Goal: Task Accomplishment & Management: Manage account settings

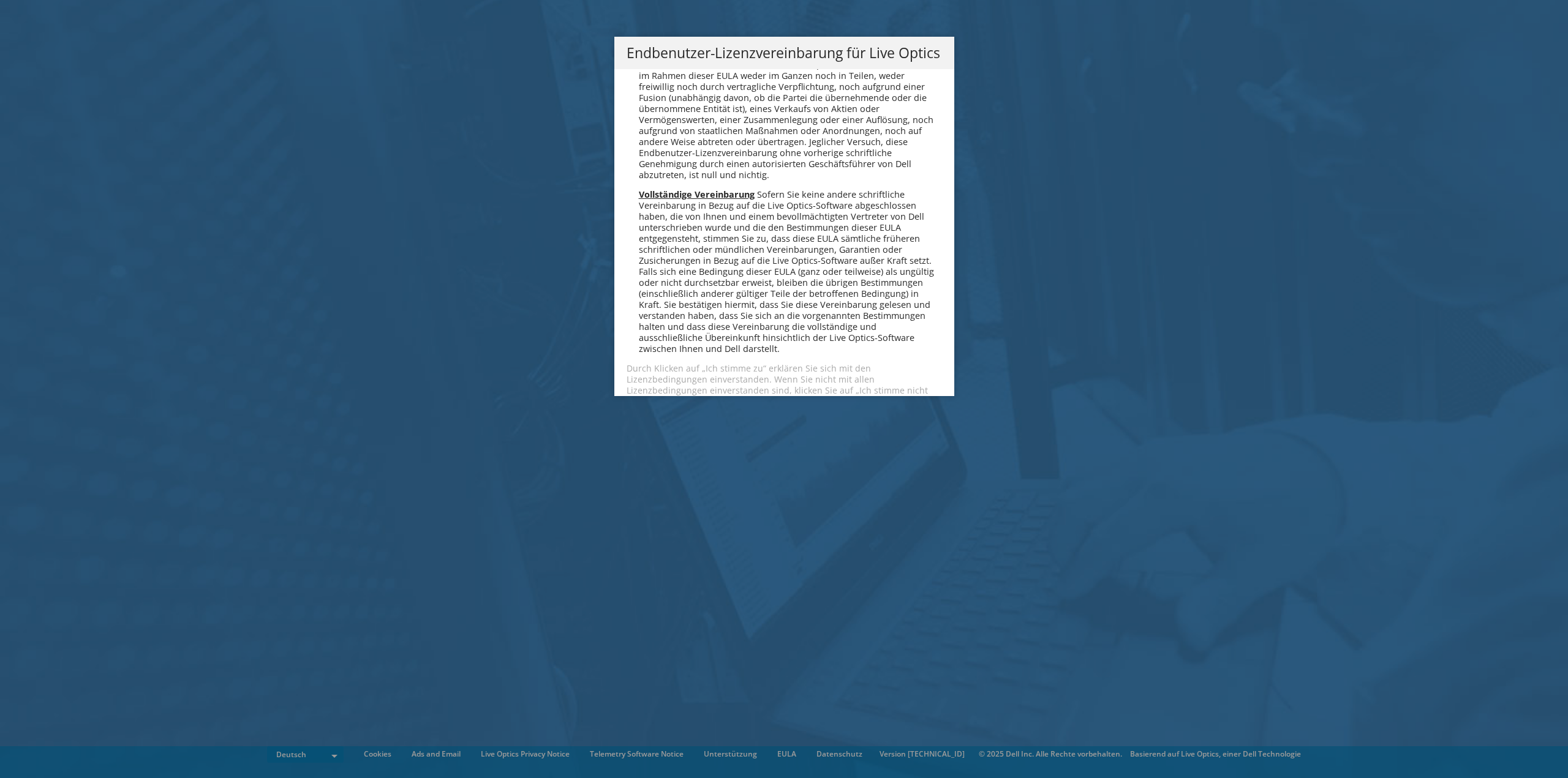
scroll to position [6017, 0]
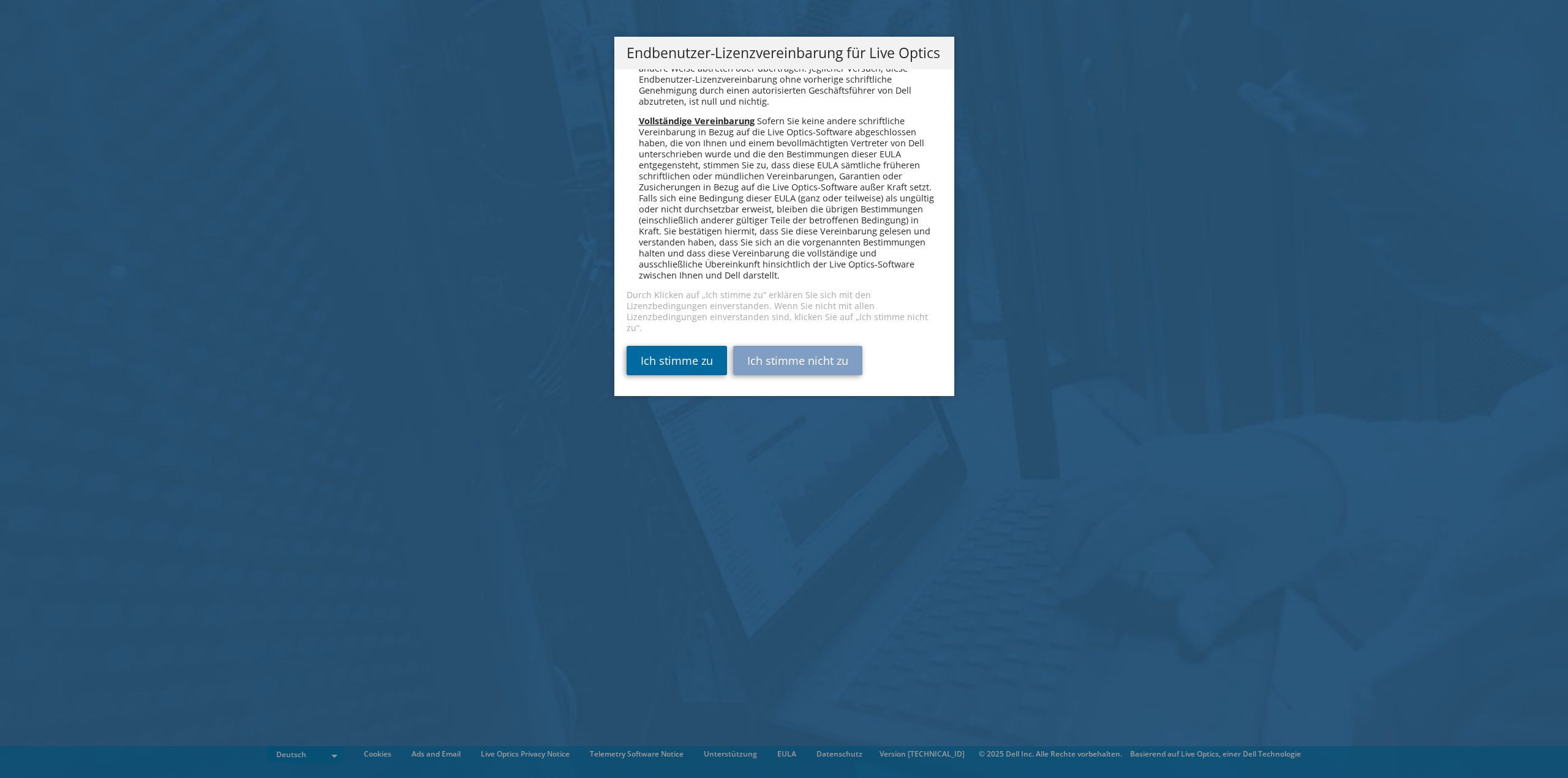
click at [681, 359] on link "Ich stimme zu" at bounding box center [677, 360] width 101 height 29
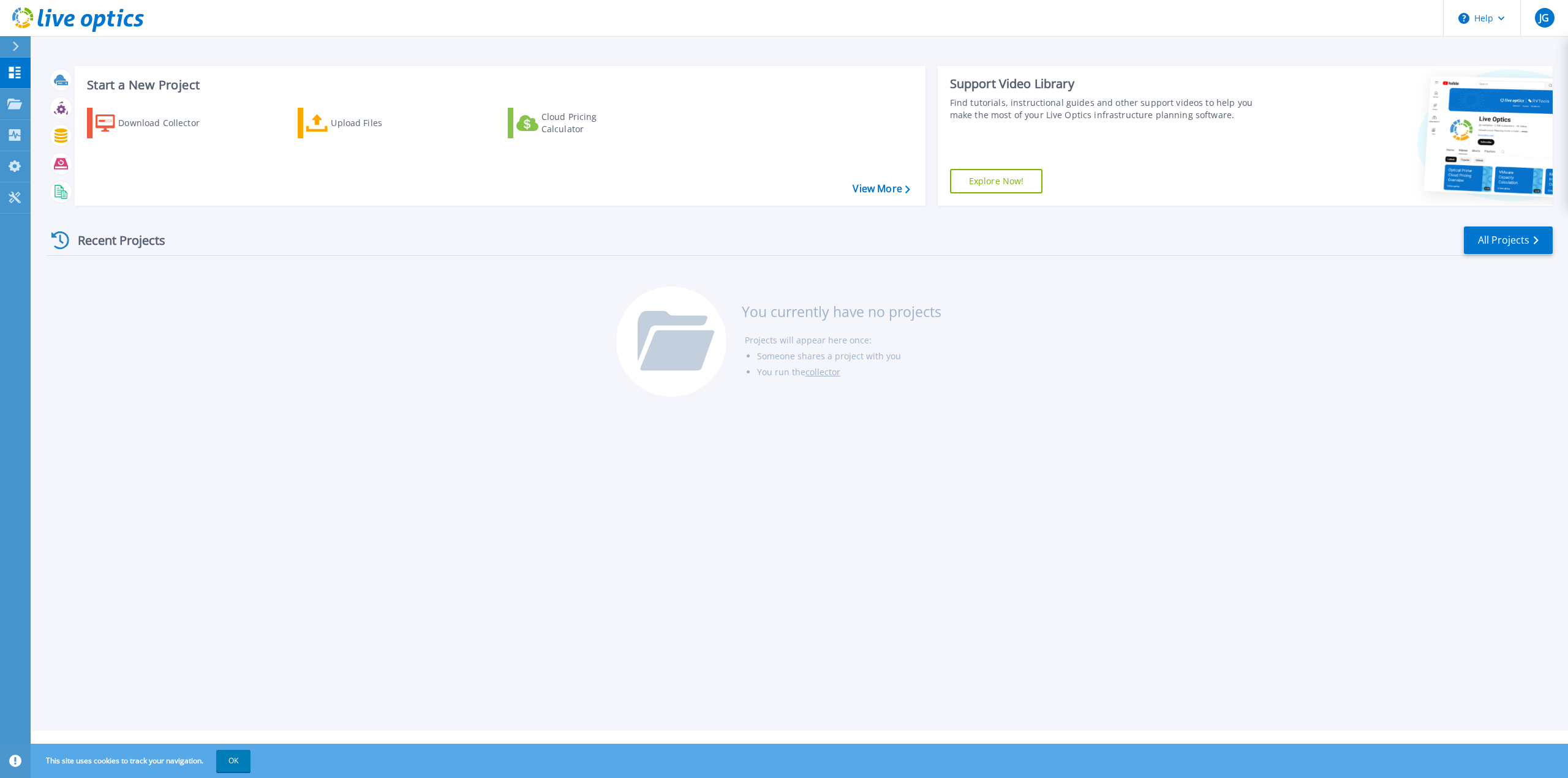
click at [439, 435] on div "Start a New Project Download Collector Upload Files Cloud Pricing Calculator Vi…" at bounding box center [800, 365] width 1538 height 731
click at [8, 99] on link "Projects Projects" at bounding box center [15, 104] width 31 height 31
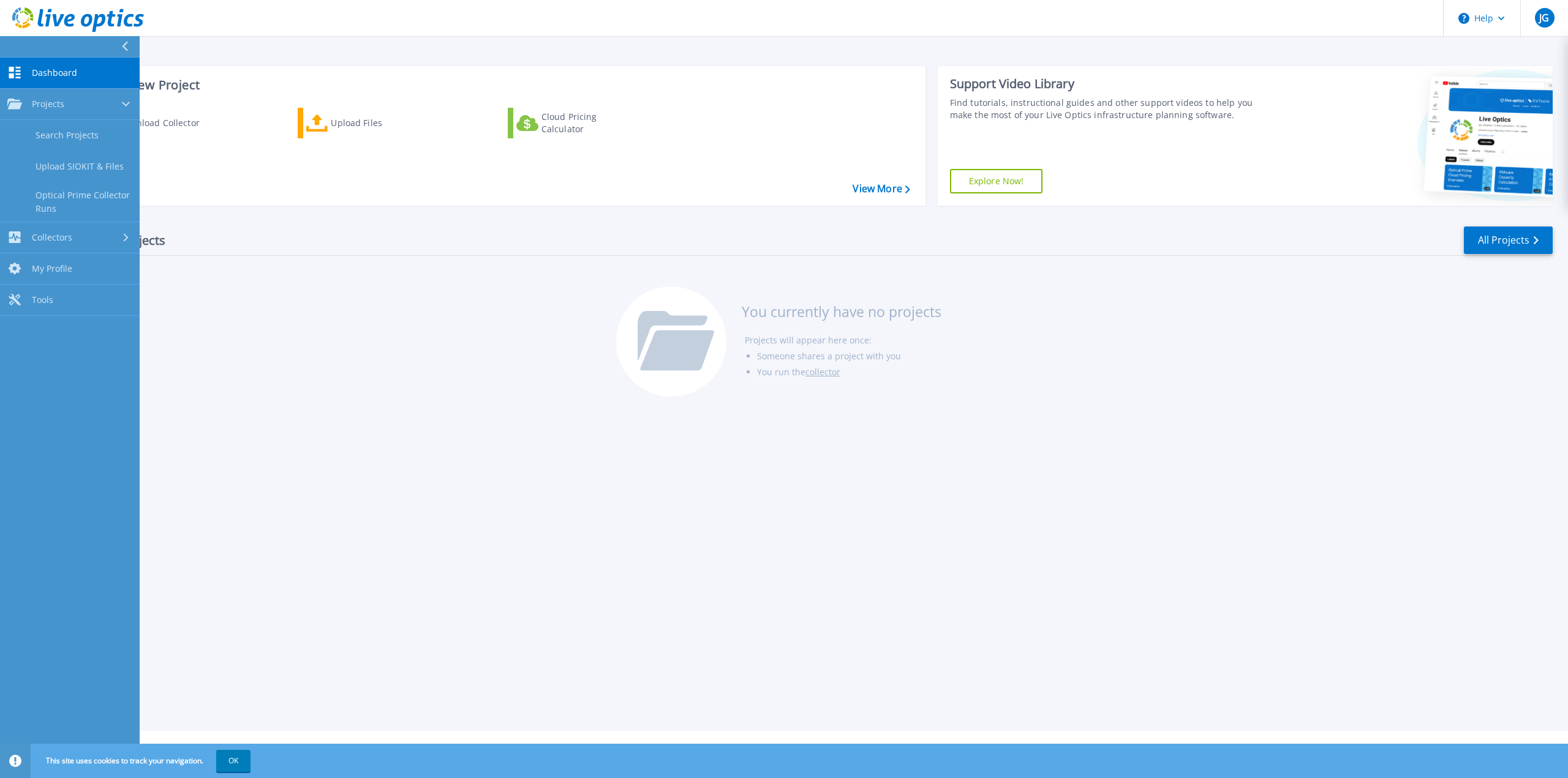
click at [210, 335] on div "Recent Projects All Projects You currently have no projects Projects will appea…" at bounding box center [800, 312] width 1505 height 193
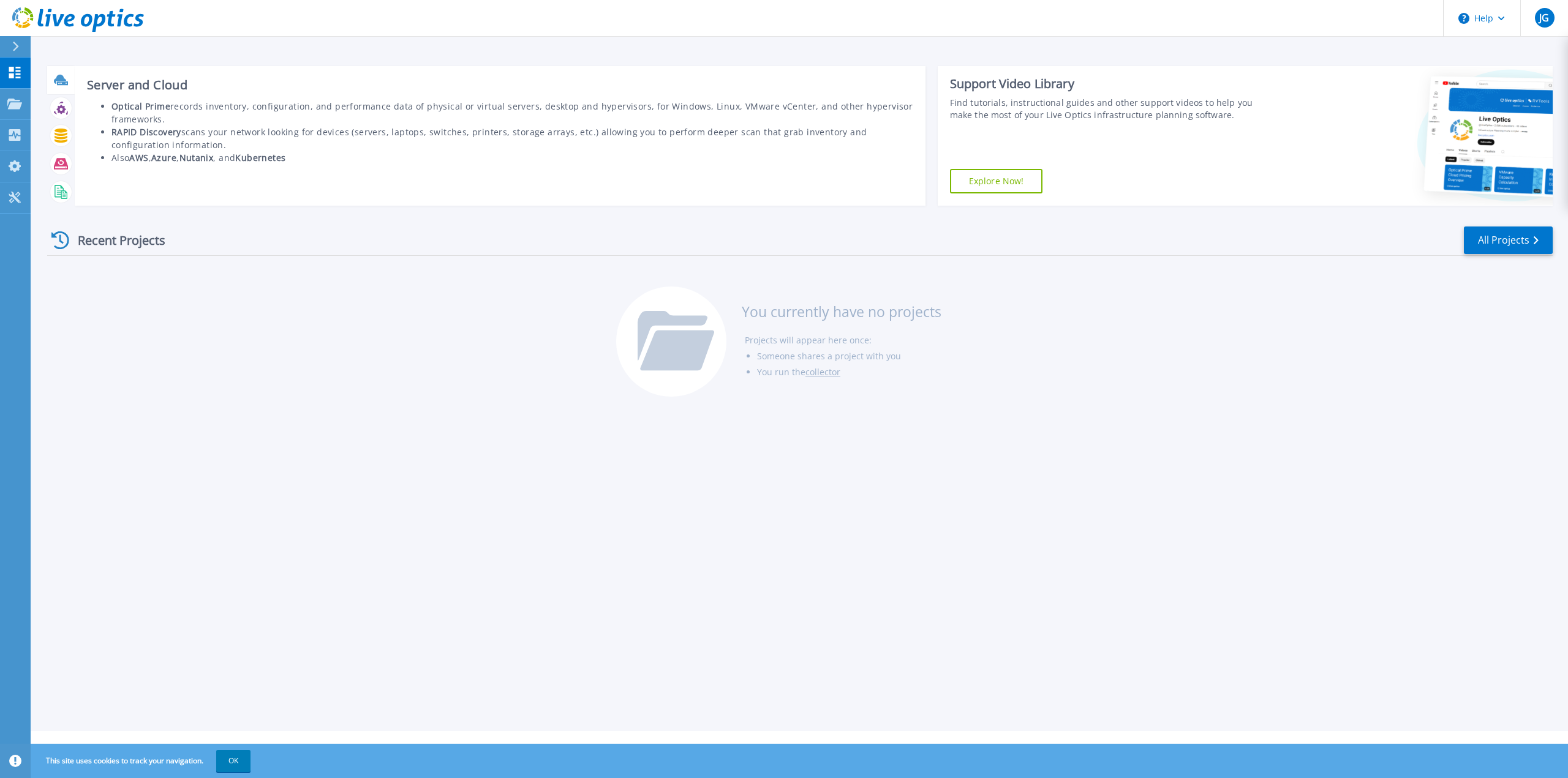
click at [64, 71] on div at bounding box center [60, 79] width 21 height 21
click at [60, 80] on icon at bounding box center [60, 79] width 13 height 9
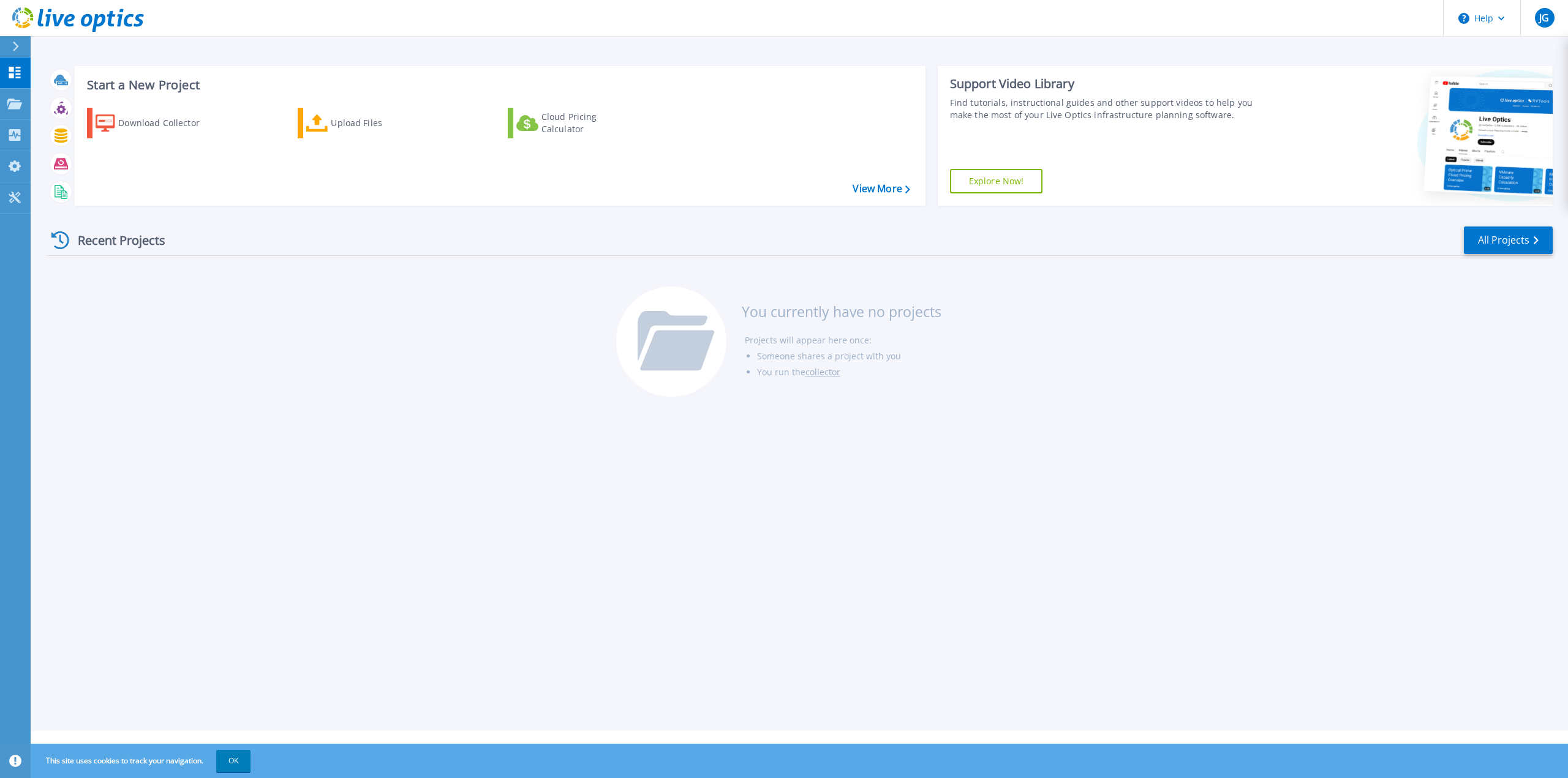
click at [250, 385] on div "Recent Projects All Projects You currently have no projects Projects will appea…" at bounding box center [800, 312] width 1505 height 193
click at [57, 132] on icon at bounding box center [60, 135] width 13 height 14
click at [239, 433] on div "Start a New Project Download Collector Upload Files Cloud Pricing Calculator Vi…" at bounding box center [800, 365] width 1538 height 731
click at [13, 60] on link "Dashboard Dashboard" at bounding box center [15, 73] width 31 height 31
click at [177, 122] on div "Download Collector" at bounding box center [167, 123] width 98 height 24
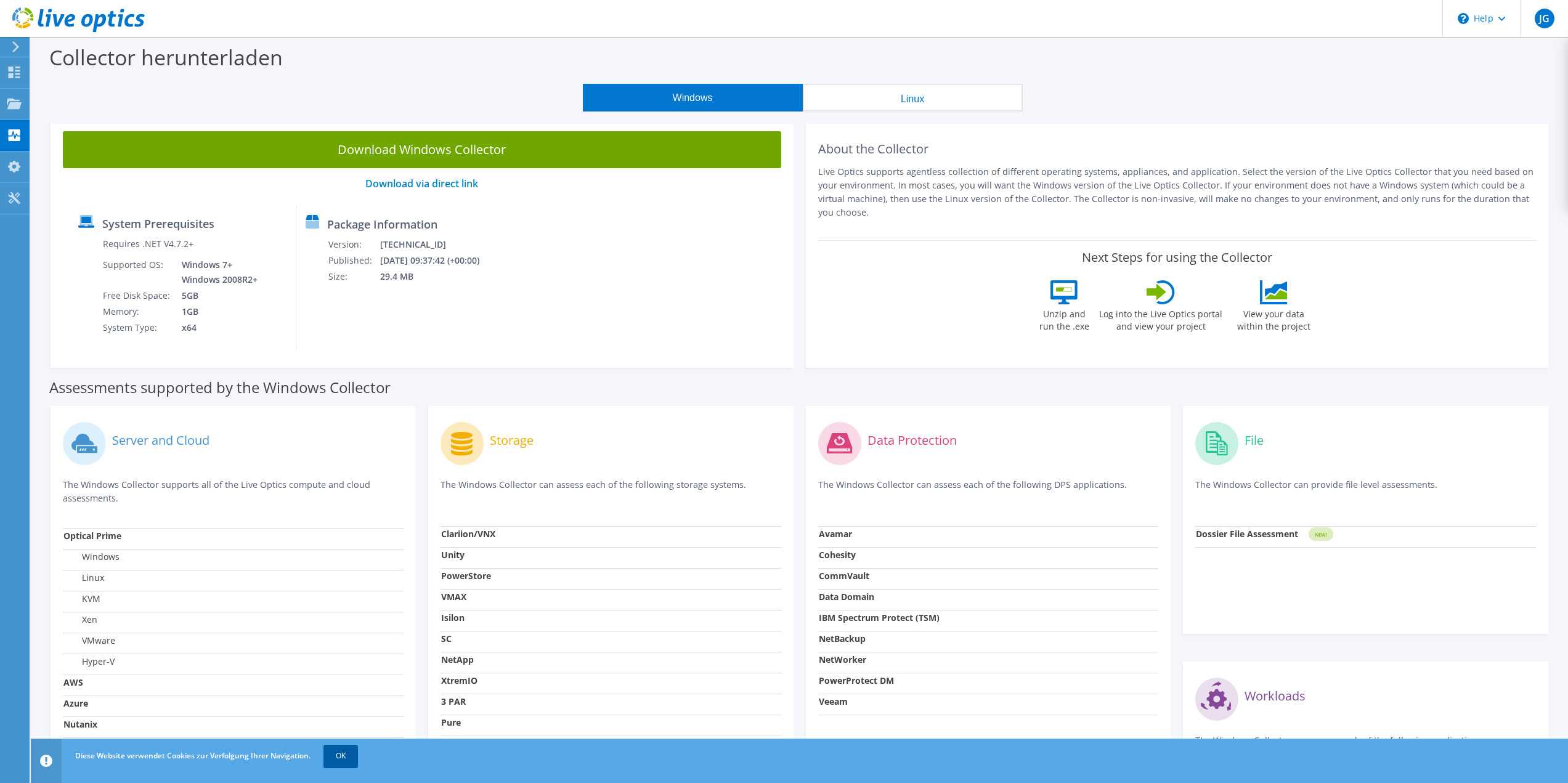
click at [338, 756] on link "OK" at bounding box center [340, 756] width 35 height 22
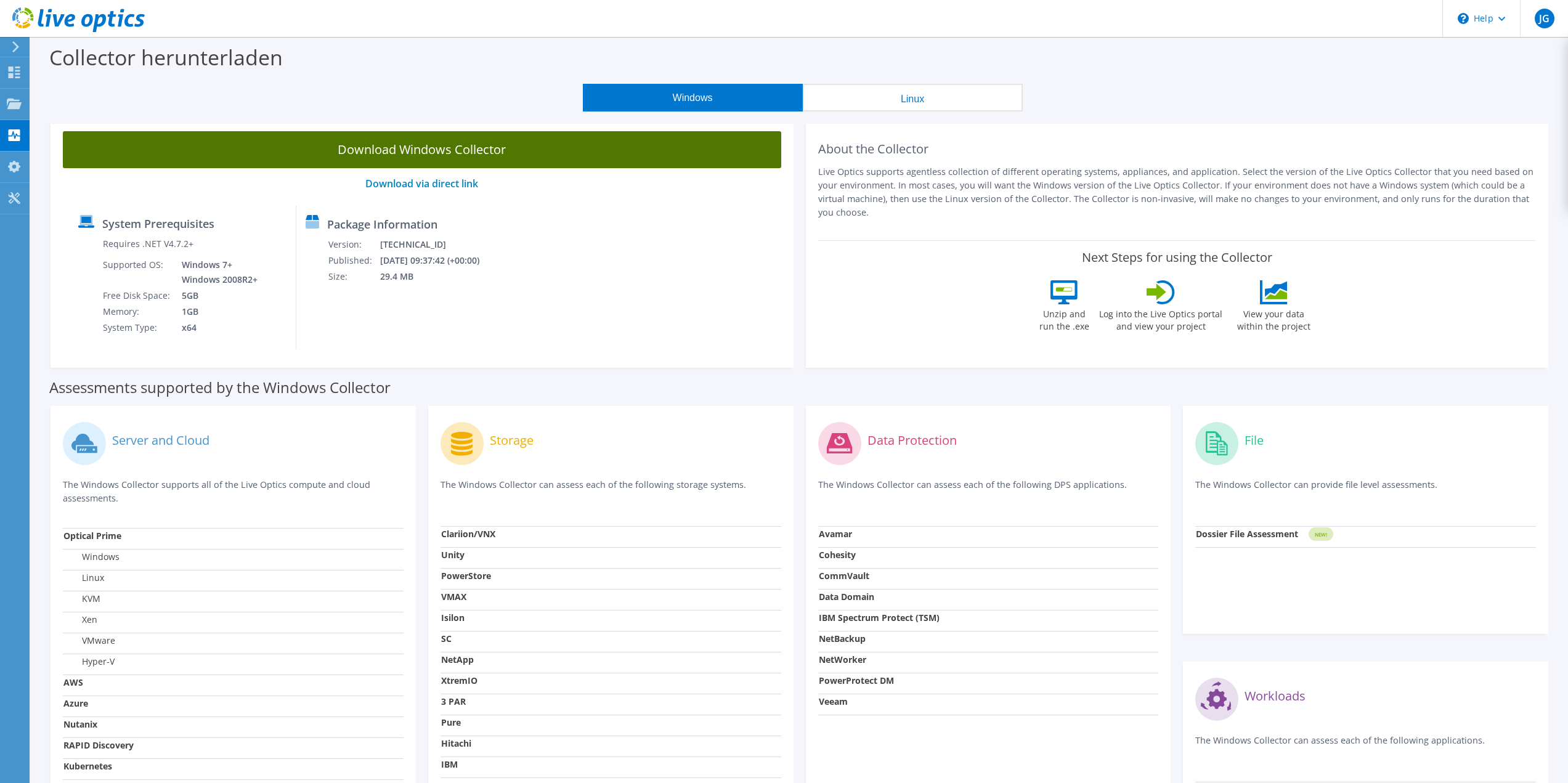
click at [729, 147] on link "Download Windows Collector" at bounding box center [422, 149] width 719 height 37
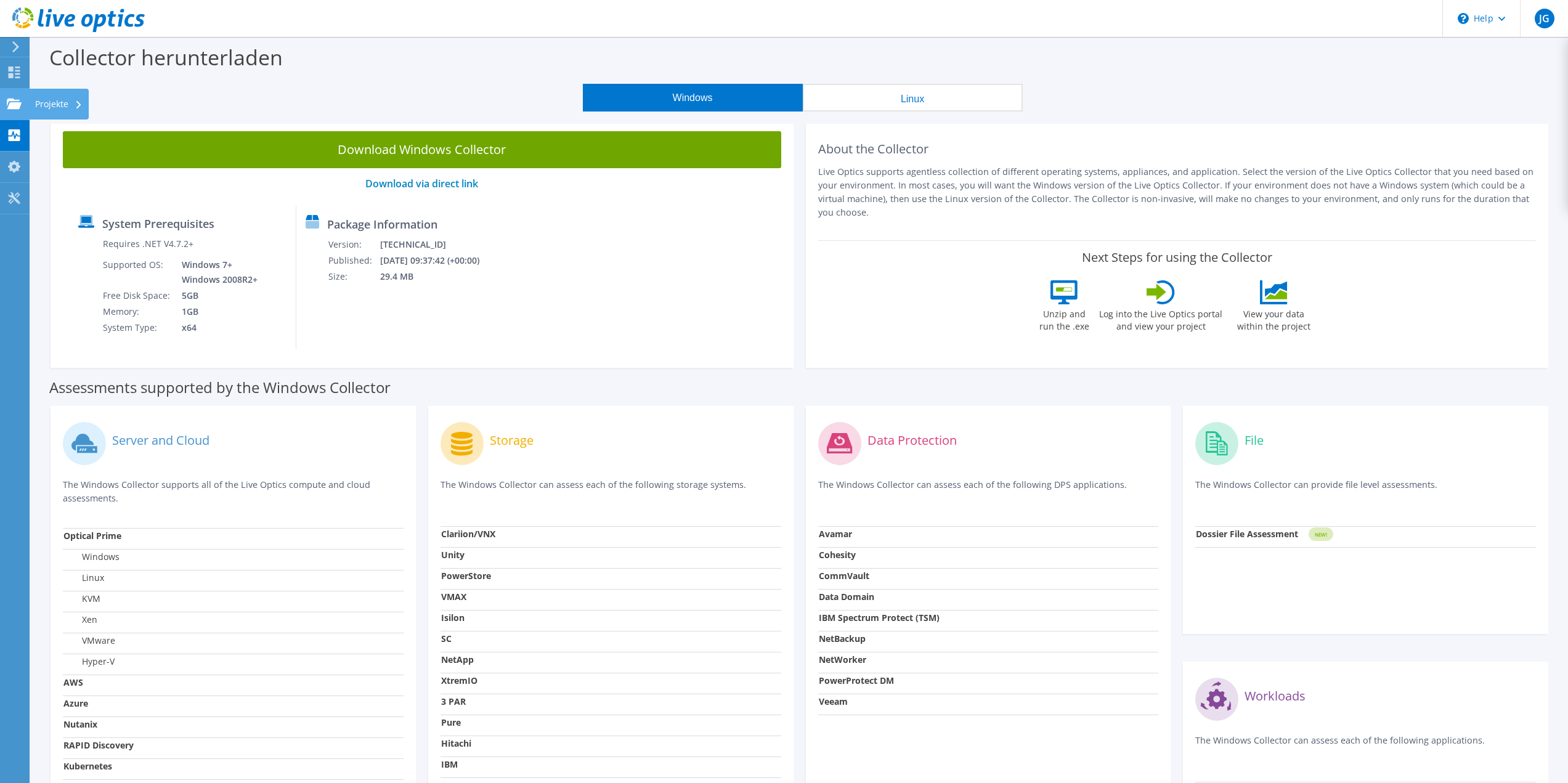
click at [46, 104] on div "Projekte" at bounding box center [58, 104] width 60 height 31
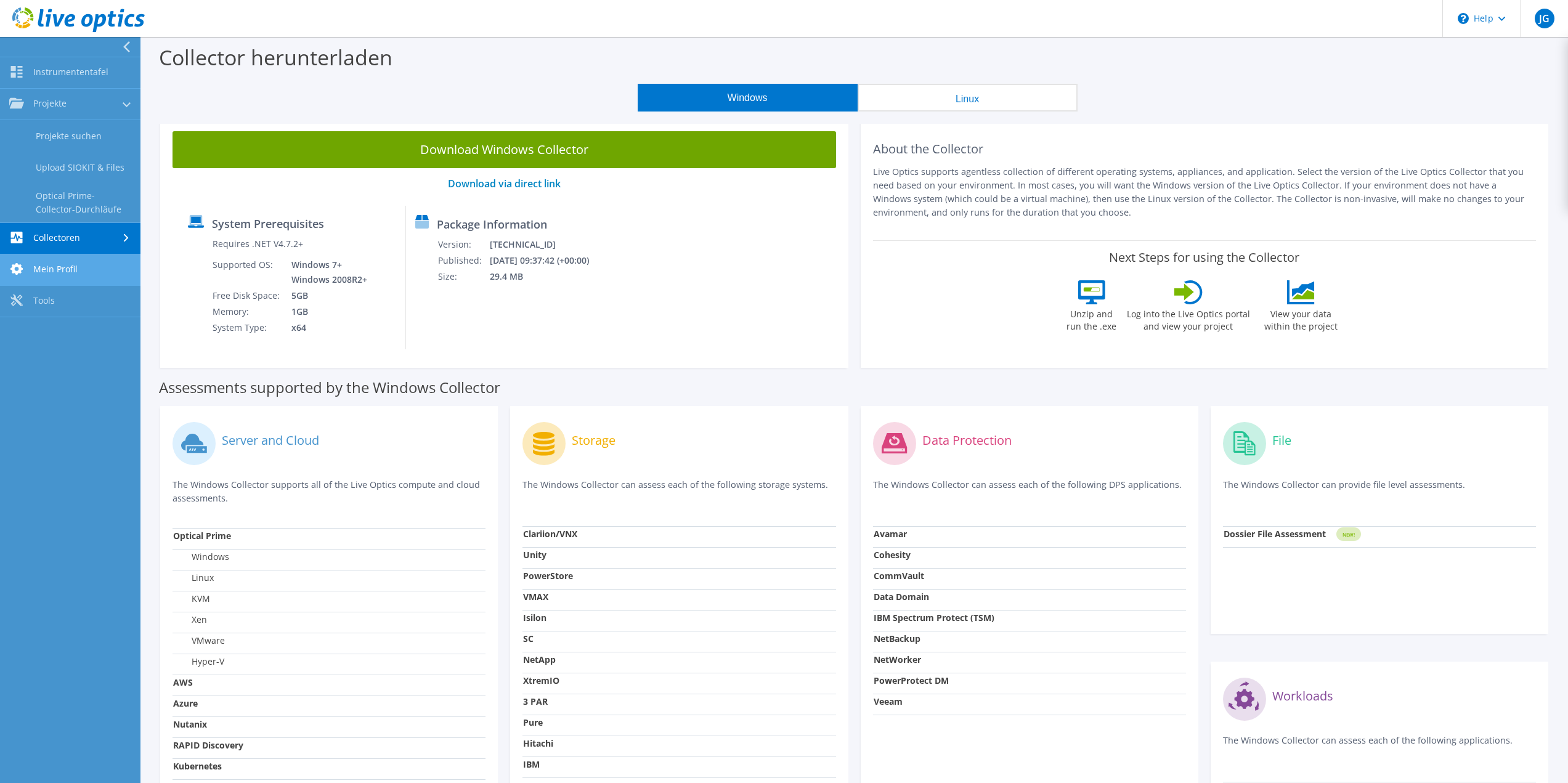
click at [70, 276] on link "Mein Profil" at bounding box center [70, 270] width 141 height 31
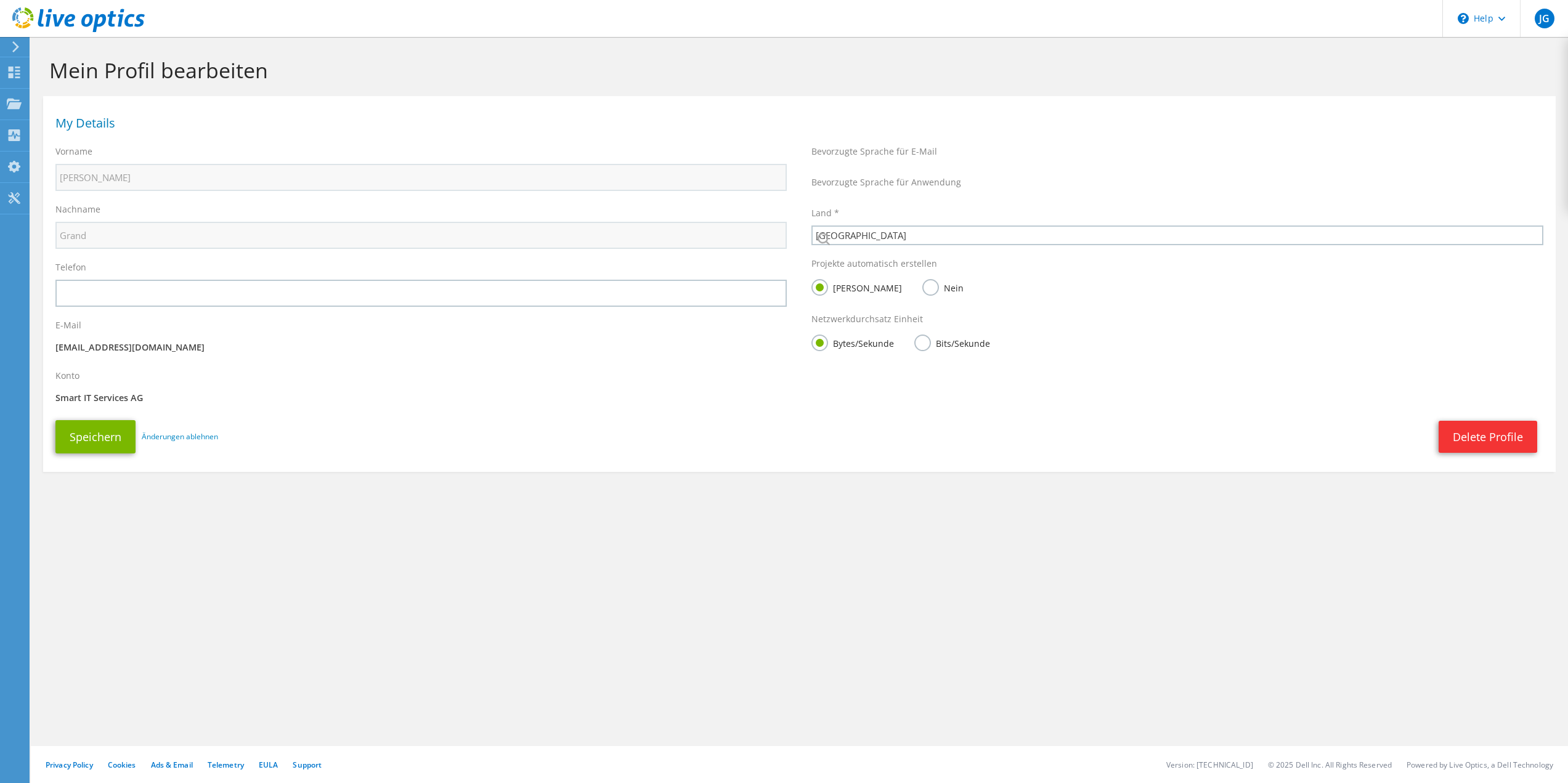
select select "42"
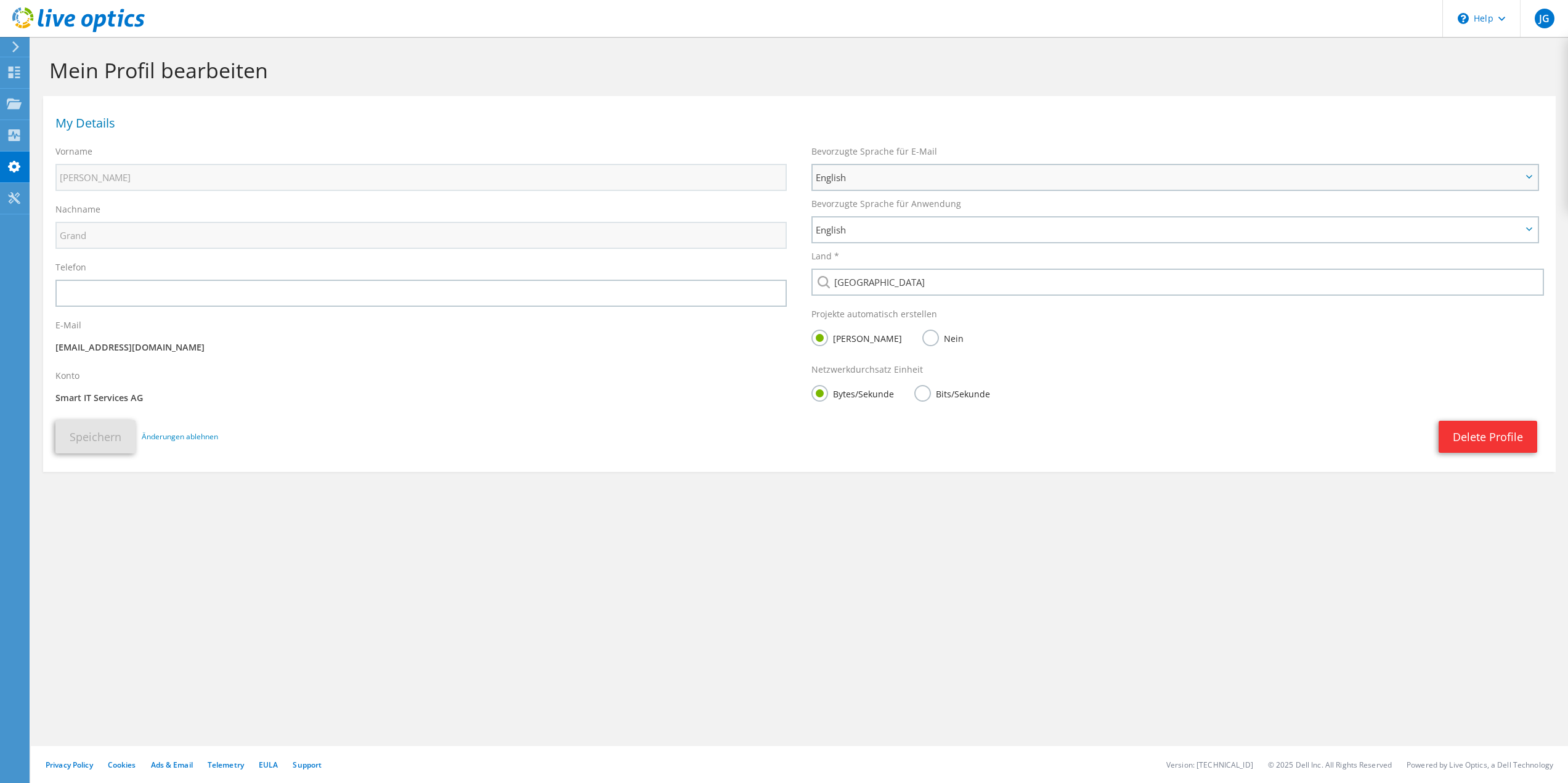
click at [860, 179] on span "English" at bounding box center [1168, 178] width 706 height 15
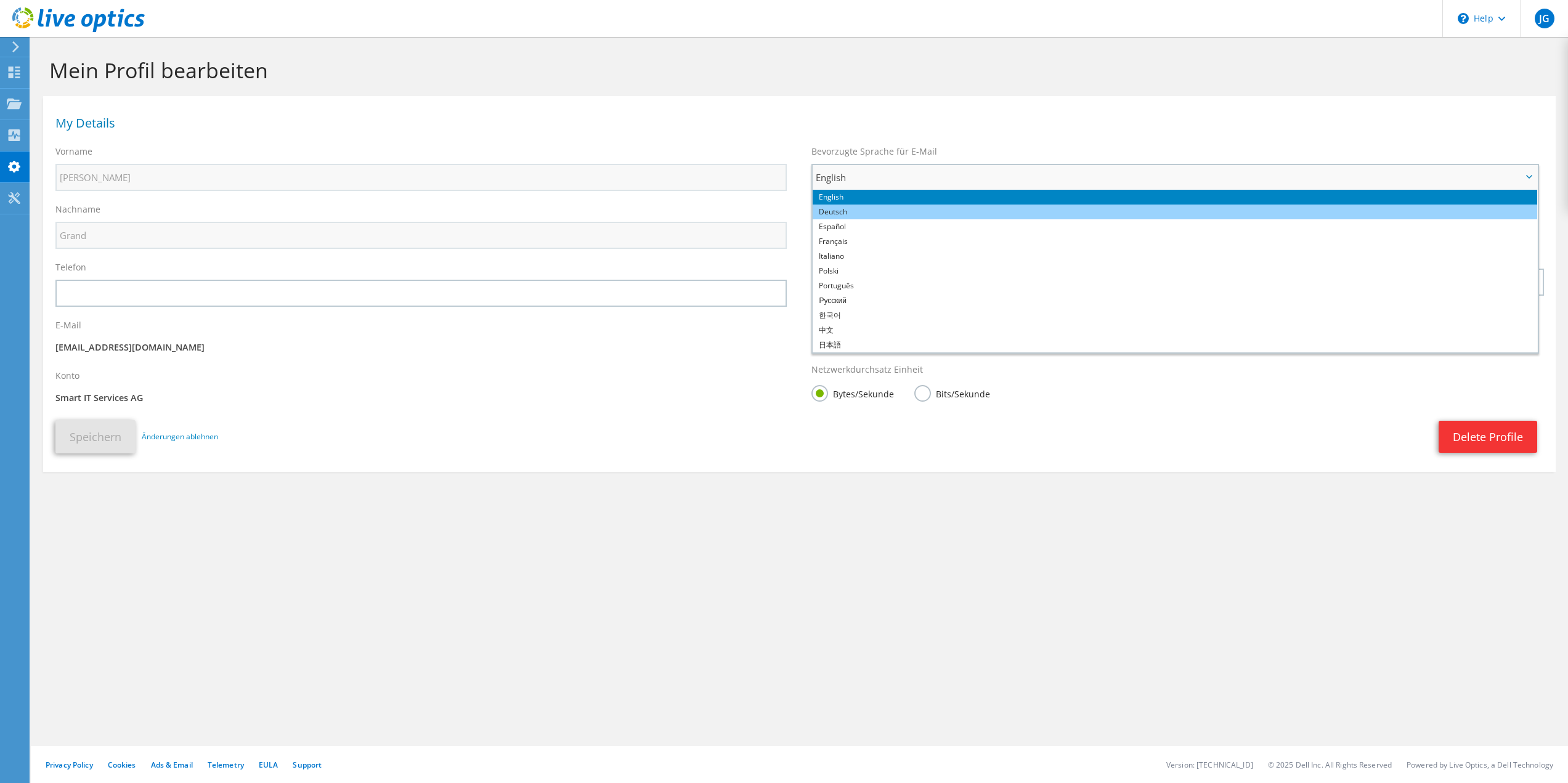
click at [867, 208] on li "Deutsch" at bounding box center [1174, 212] width 724 height 15
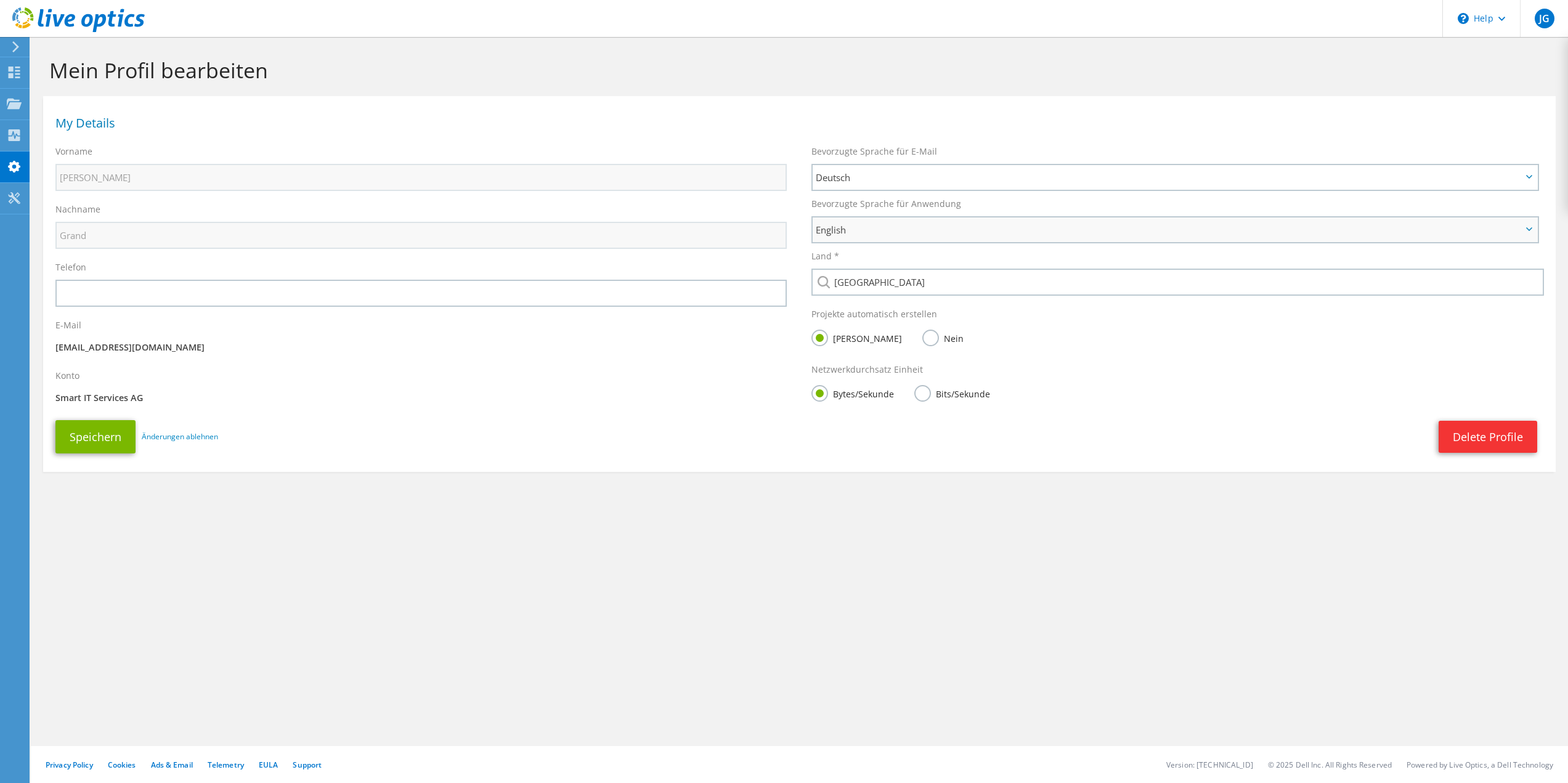
click at [861, 230] on span "English" at bounding box center [1168, 230] width 706 height 15
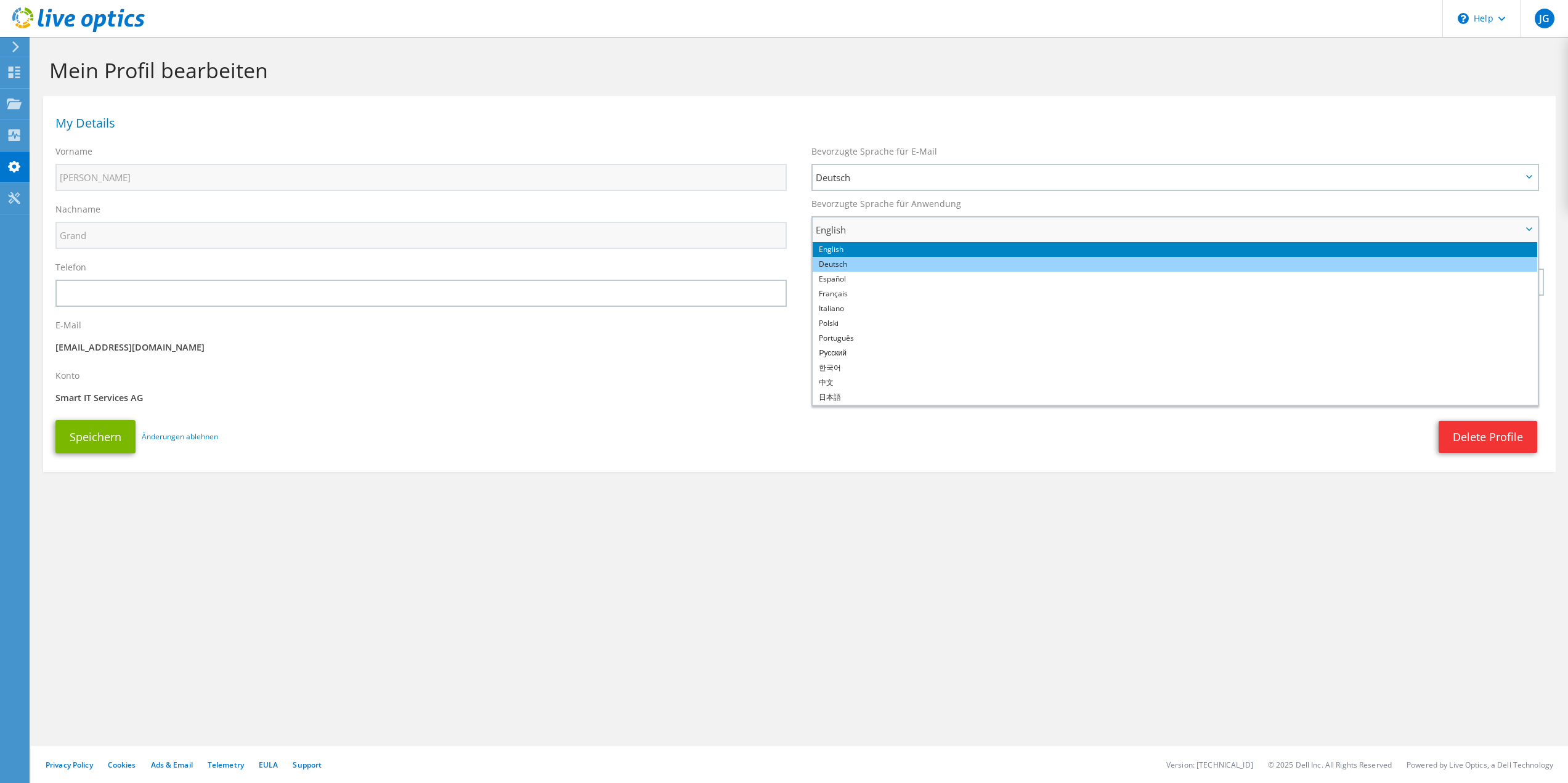
click at [864, 261] on li "Deutsch" at bounding box center [1174, 264] width 724 height 15
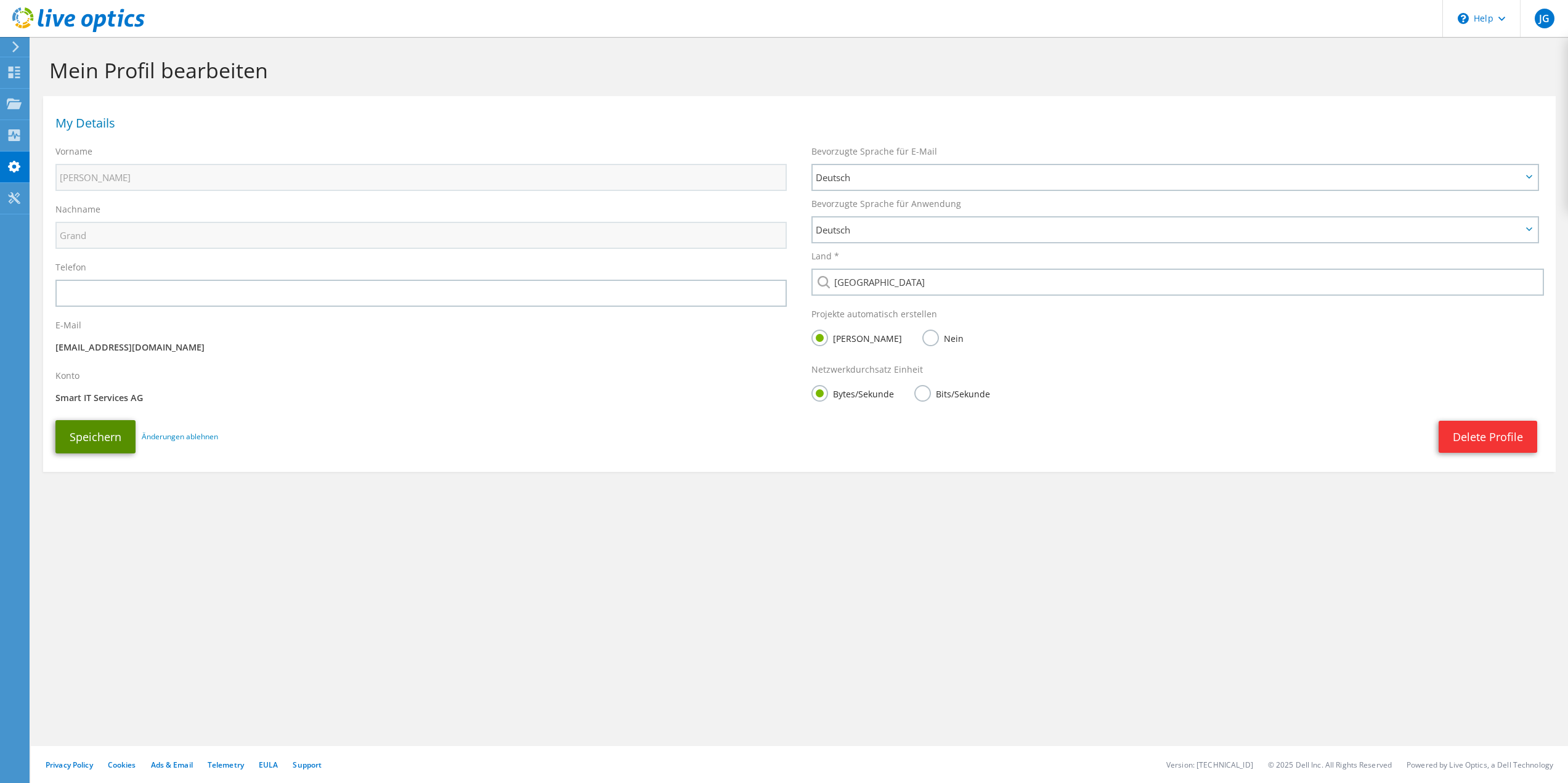
click at [110, 440] on button "Speichern" at bounding box center [95, 437] width 80 height 33
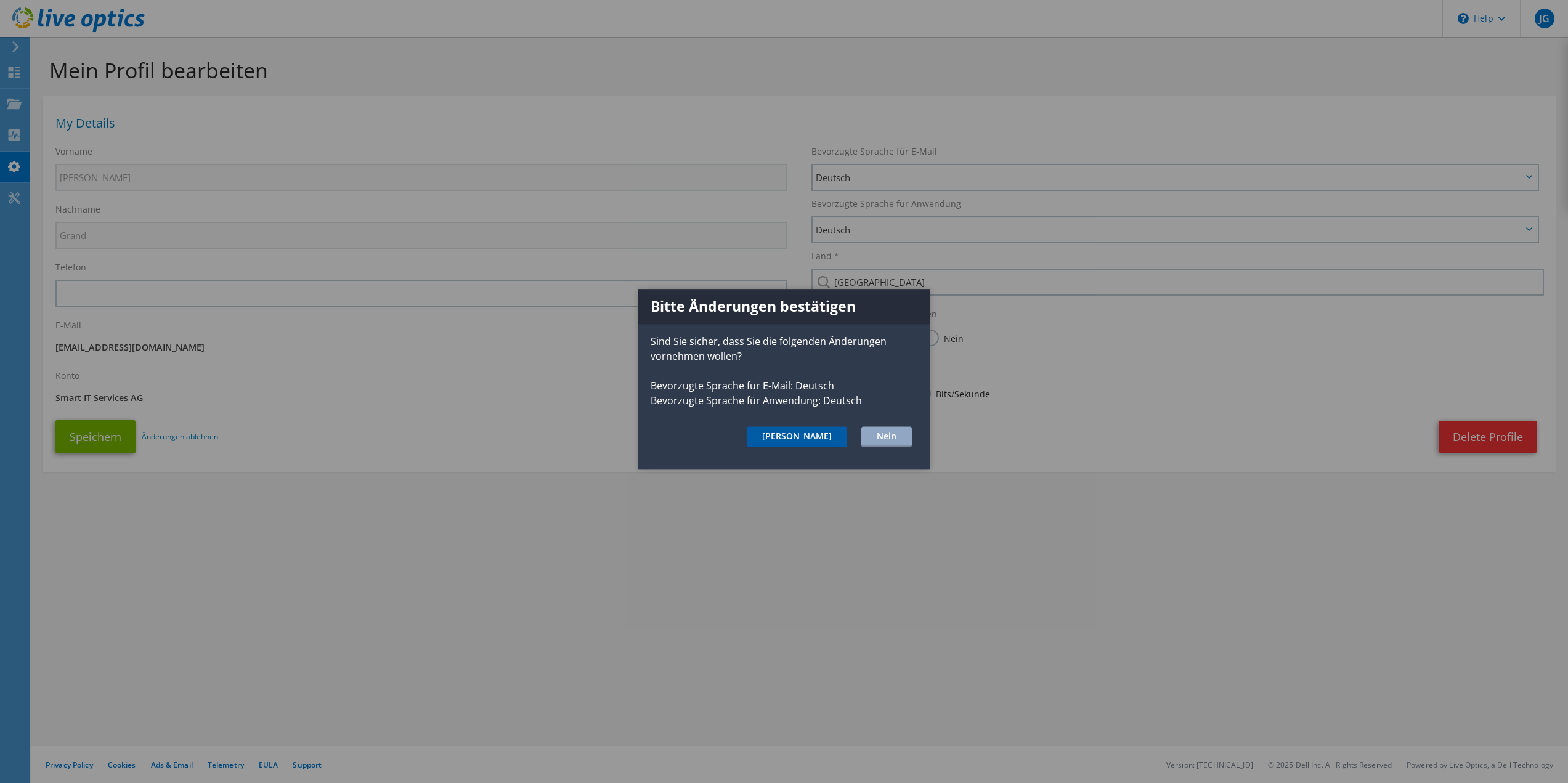
click at [816, 437] on button "Ja" at bounding box center [797, 437] width 101 height 21
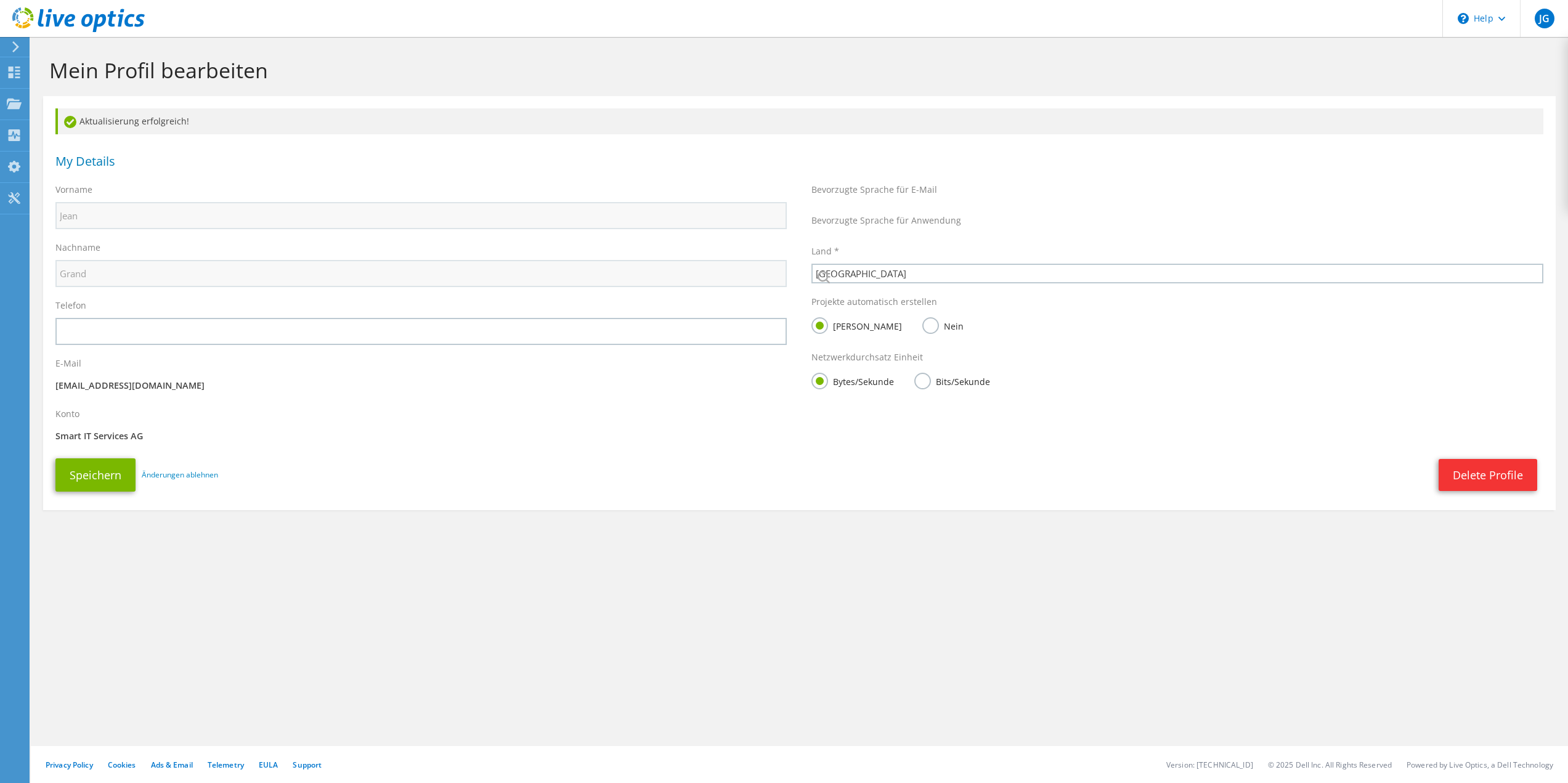
select select "42"
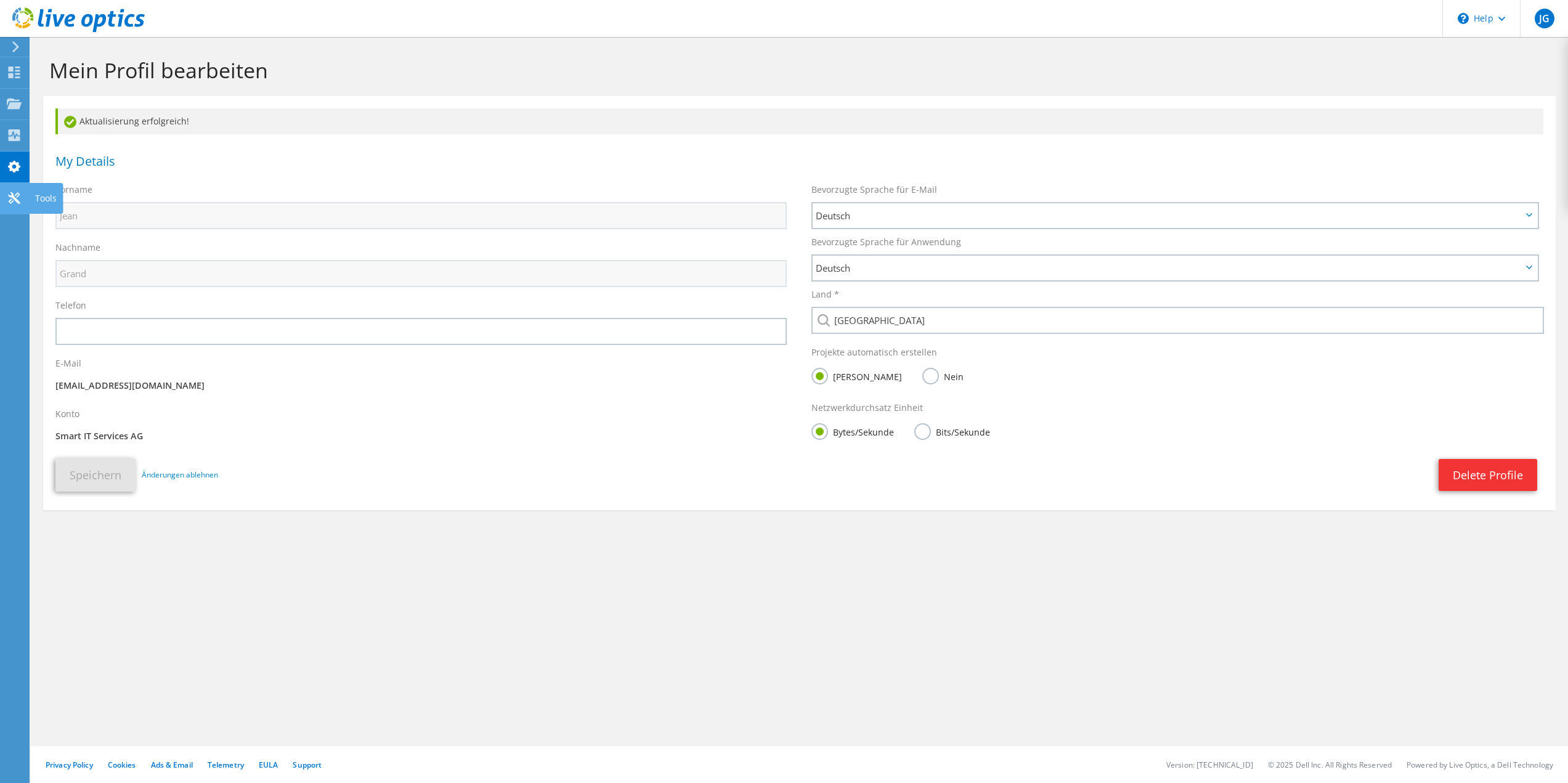
click at [17, 194] on icon at bounding box center [14, 198] width 15 height 12
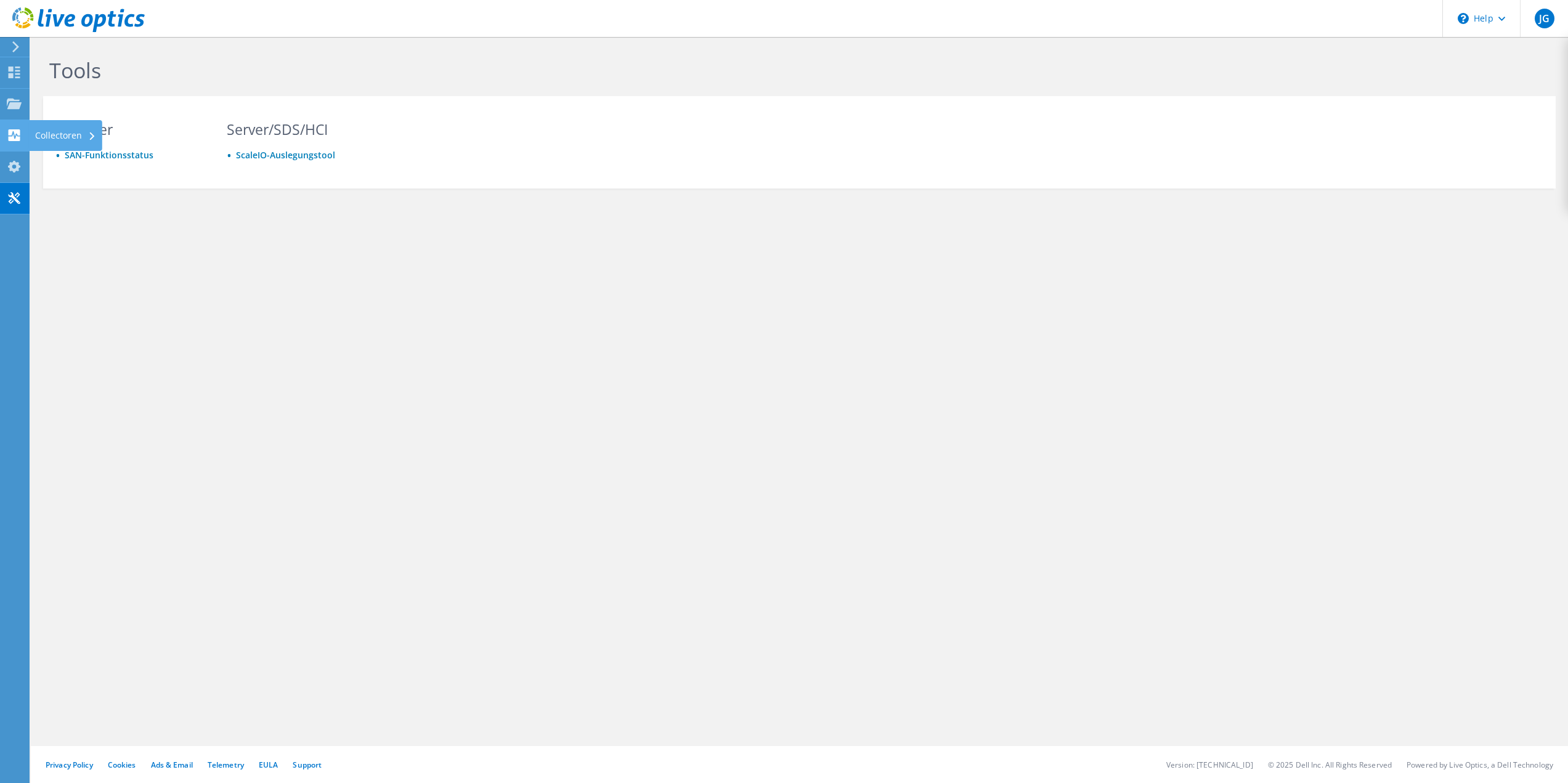
click at [69, 132] on div "Collectoren" at bounding box center [65, 135] width 73 height 31
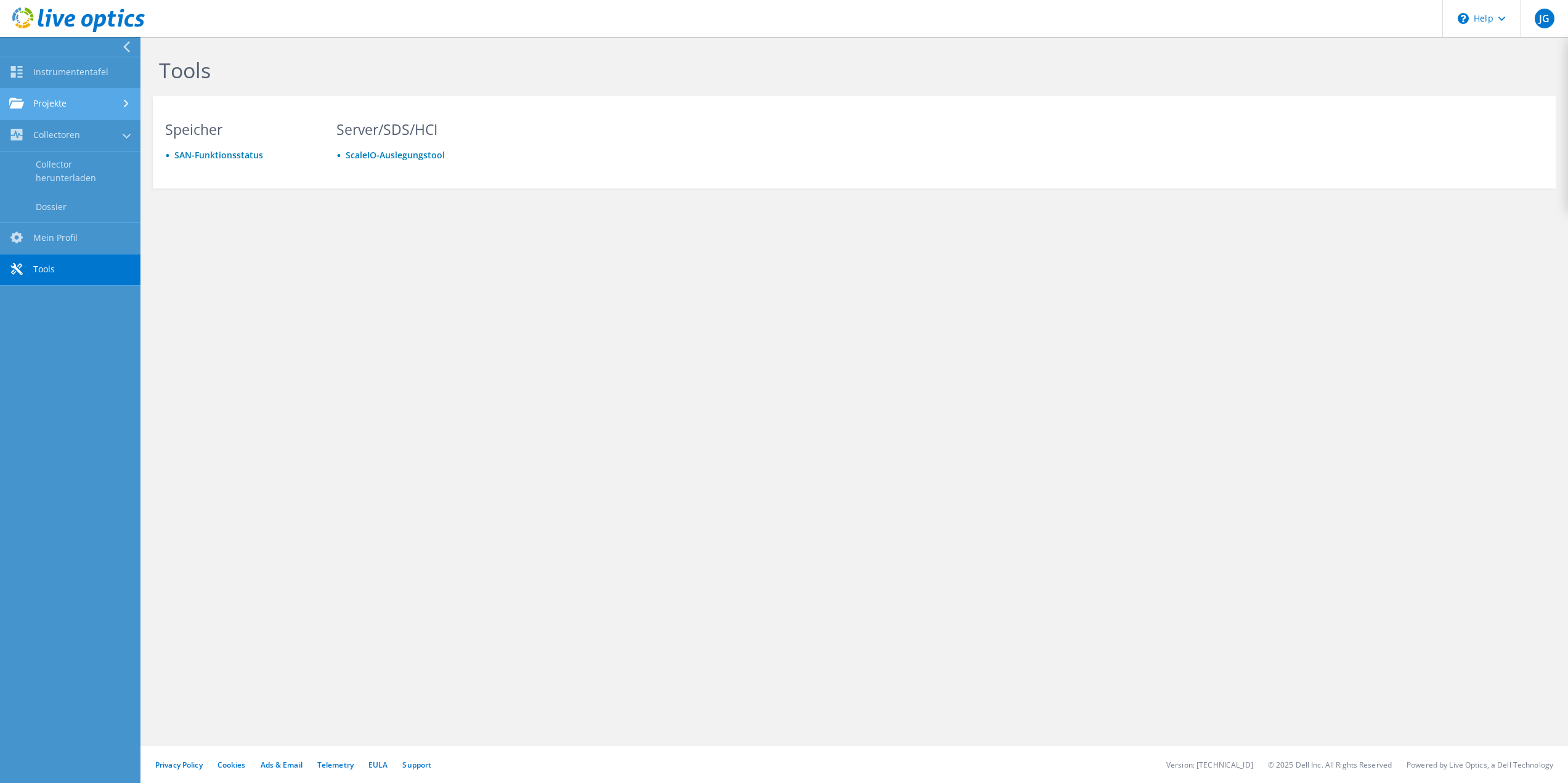
click at [49, 106] on link "Projekte" at bounding box center [70, 104] width 141 height 31
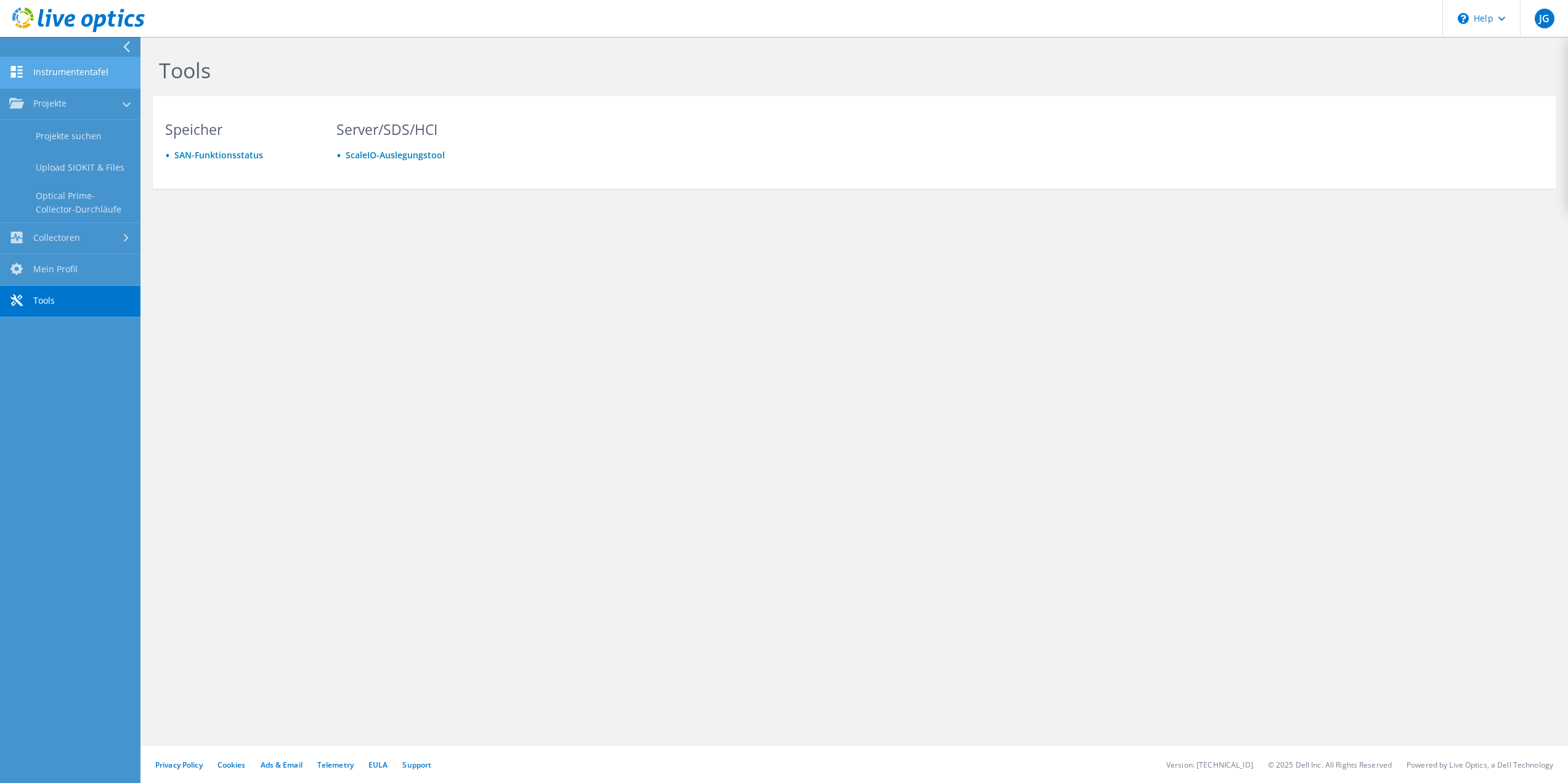
click at [67, 75] on link "Instrumententafel" at bounding box center [70, 73] width 141 height 31
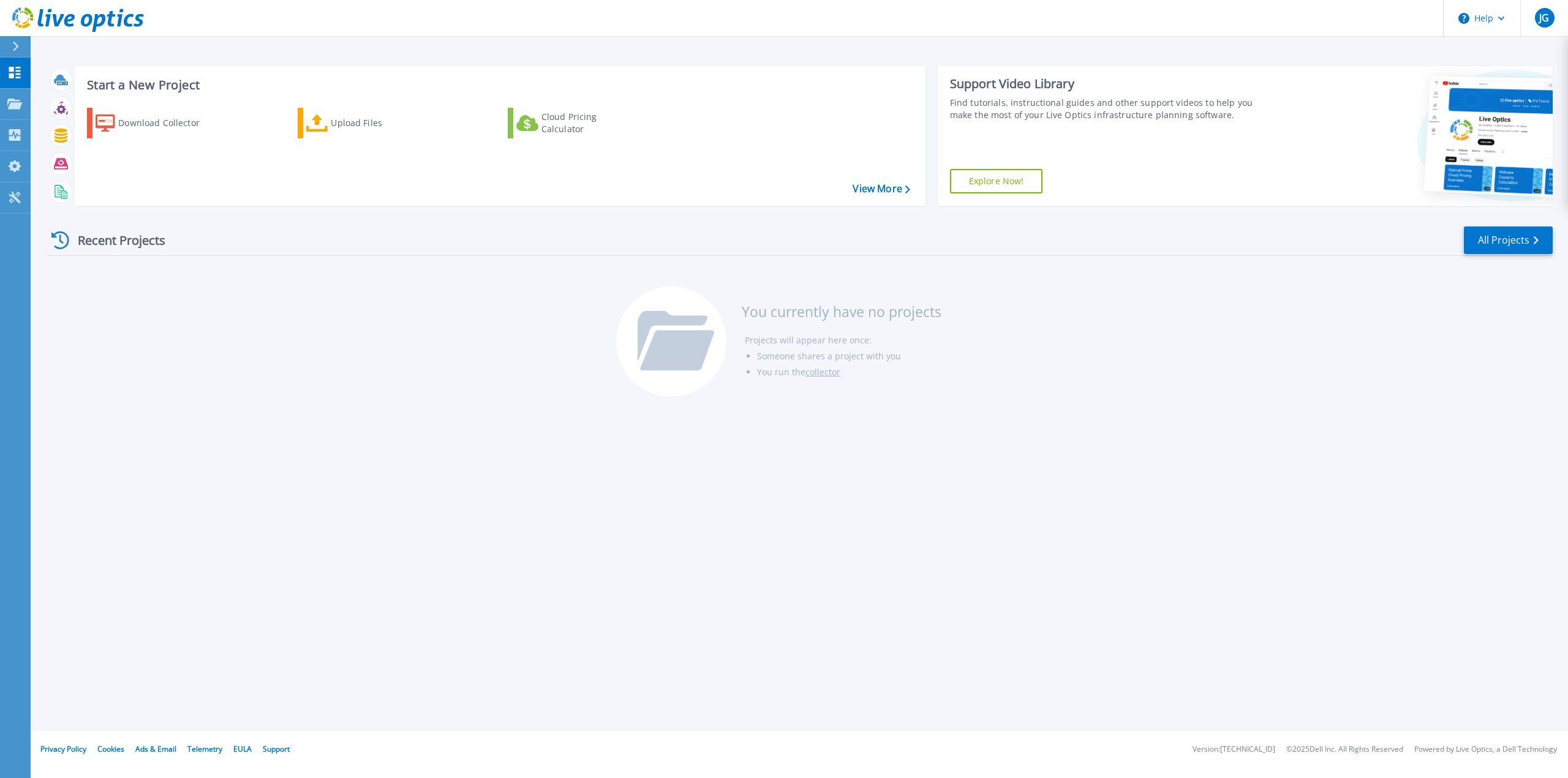
click at [272, 364] on div "Recent Projects All Projects You currently have no projects Projects will appea…" at bounding box center [800, 312] width 1505 height 193
click at [21, 135] on icon at bounding box center [15, 135] width 15 height 12
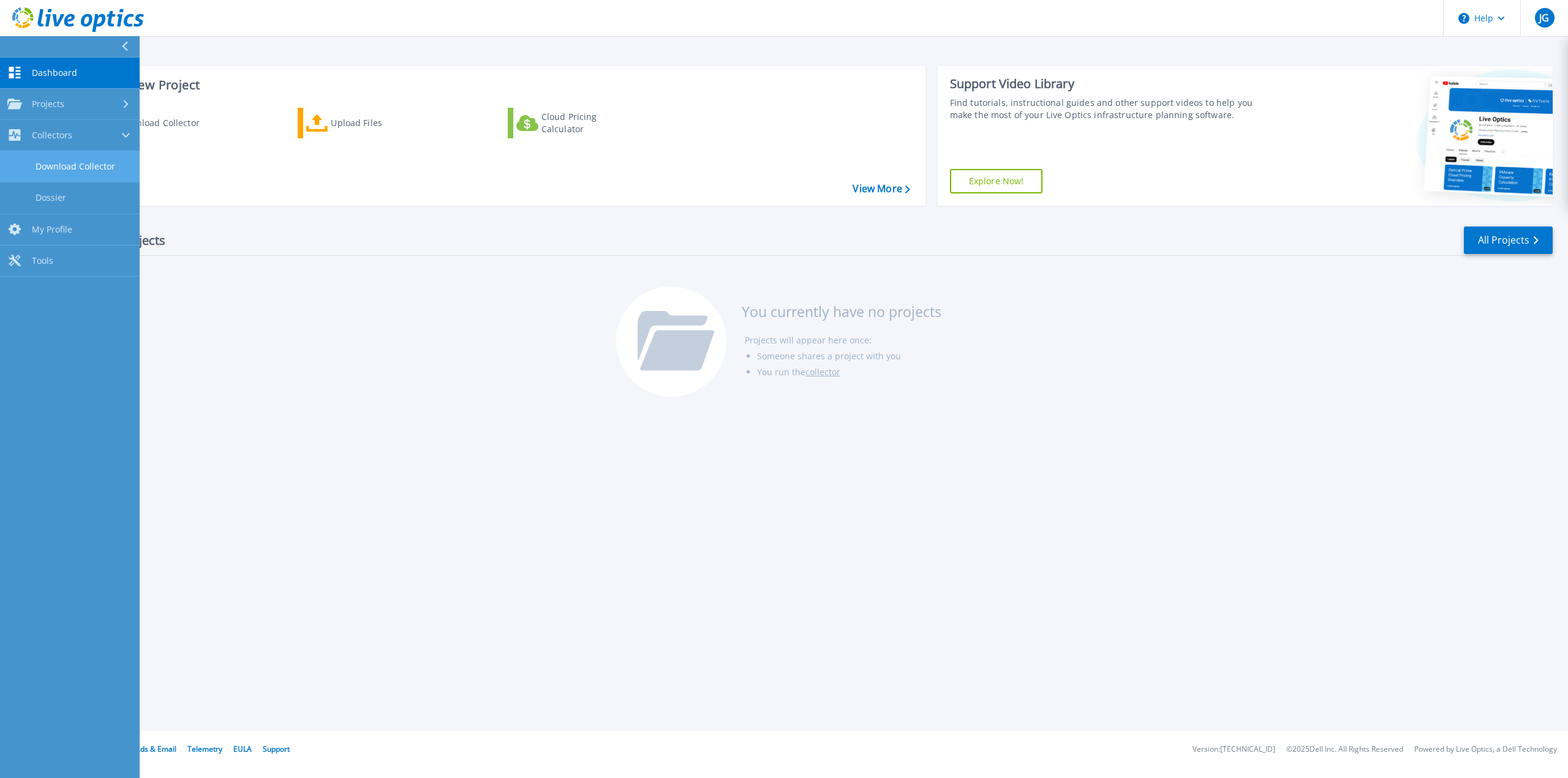
click at [51, 163] on link "Download Collector" at bounding box center [70, 167] width 140 height 31
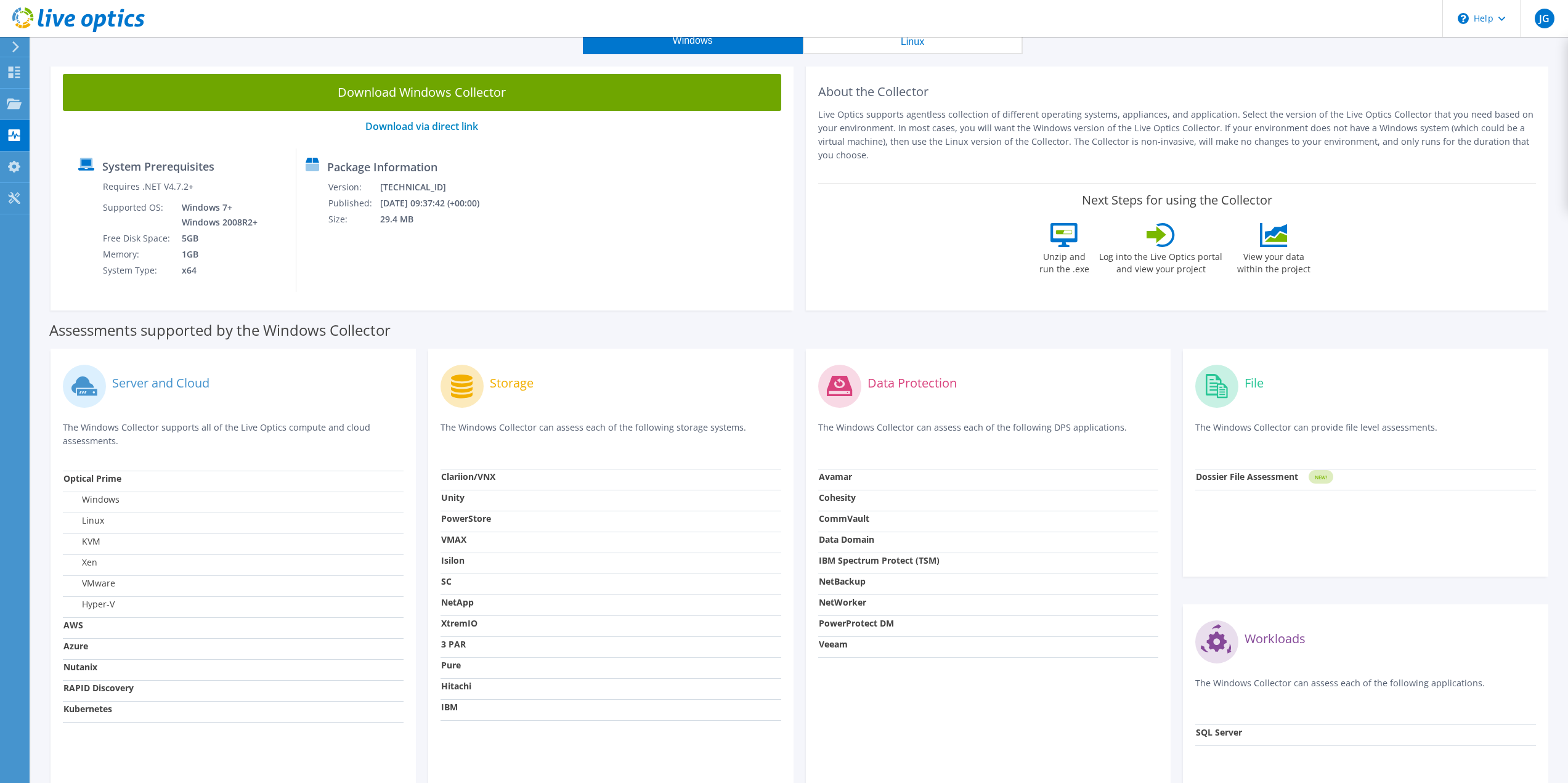
scroll to position [46, 0]
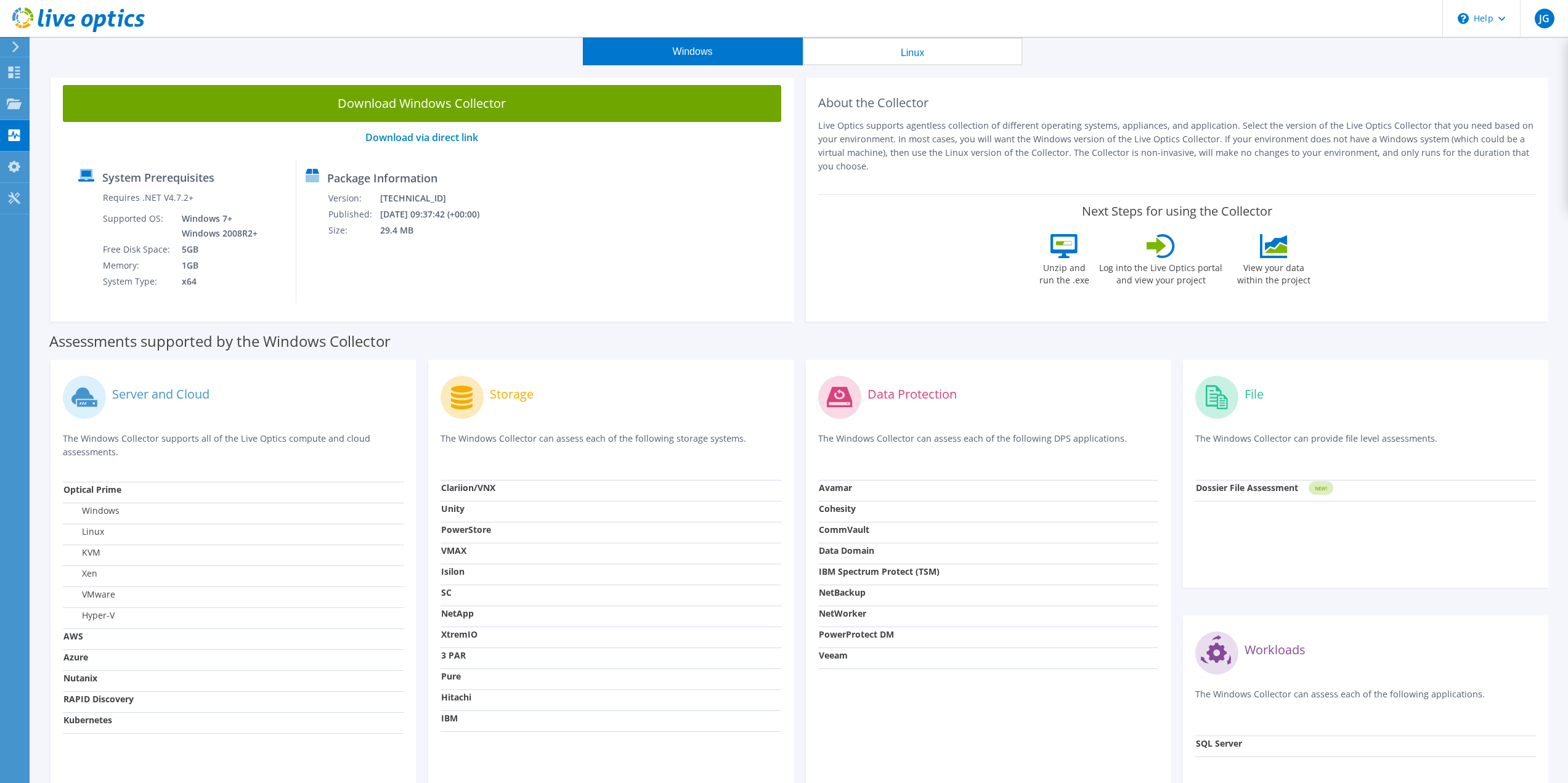
click at [145, 392] on label "Server and Cloud" at bounding box center [161, 394] width 98 height 13
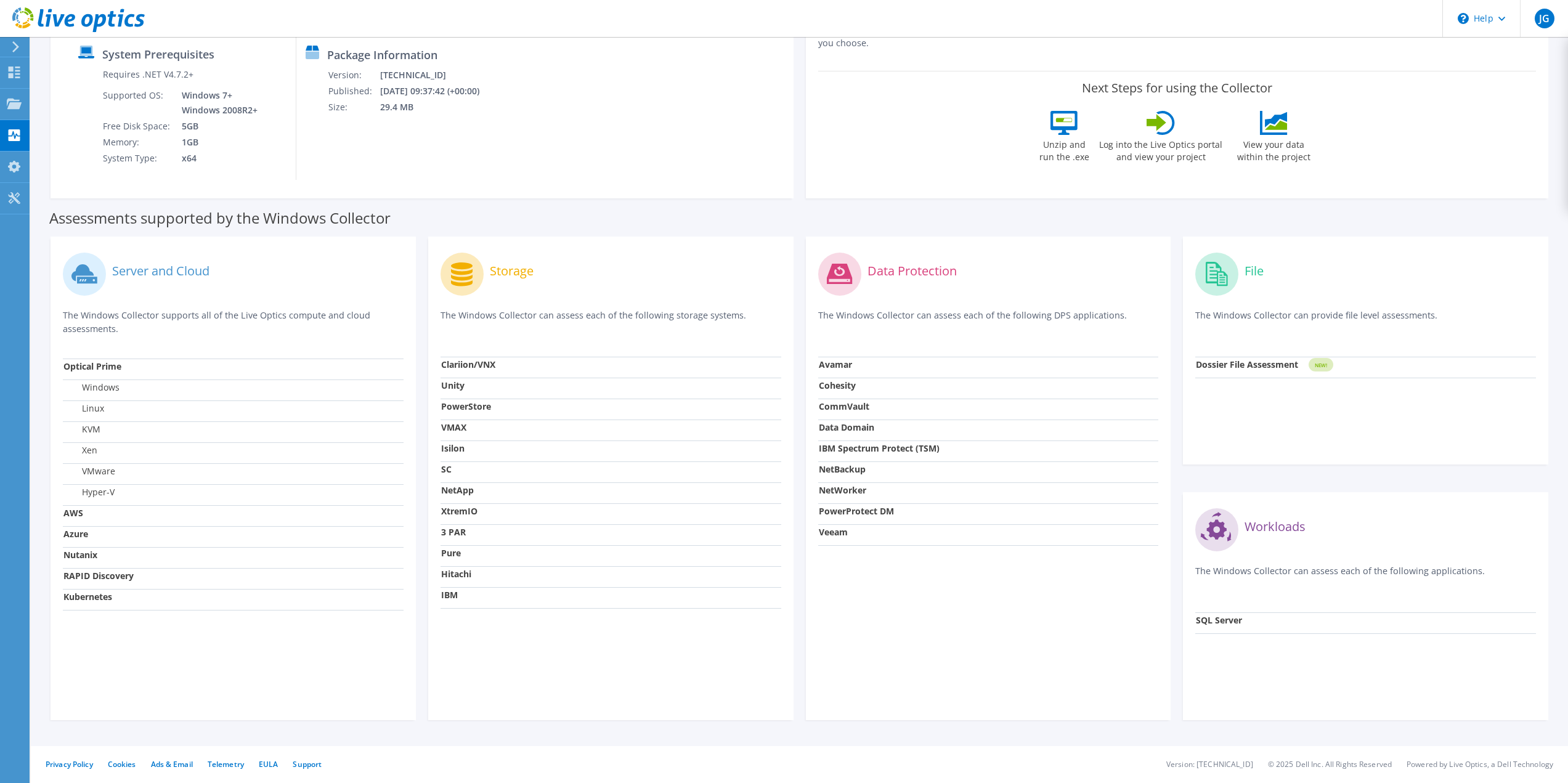
scroll to position [0, 0]
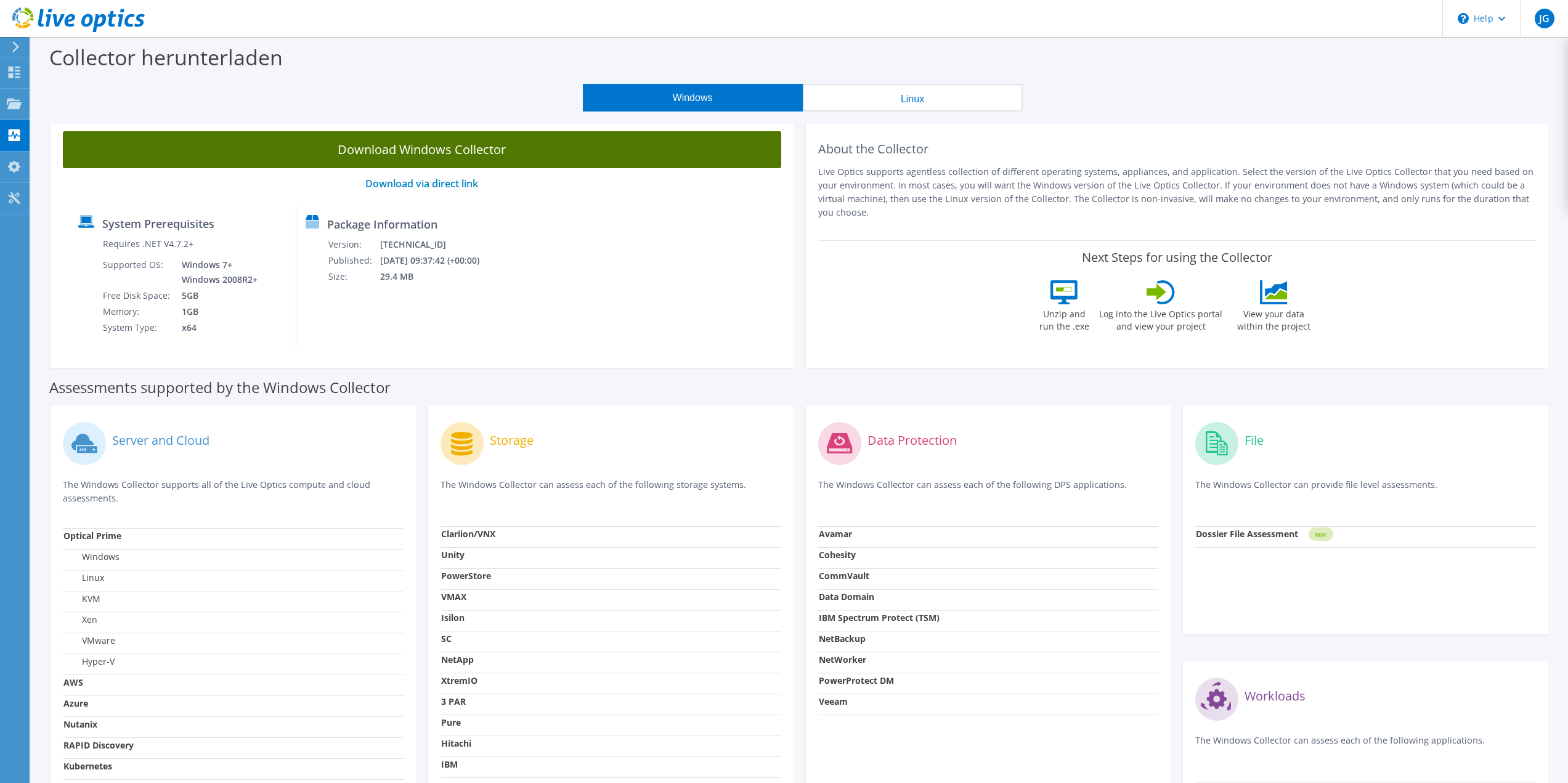
click at [408, 156] on link "Download Windows Collector" at bounding box center [422, 149] width 719 height 37
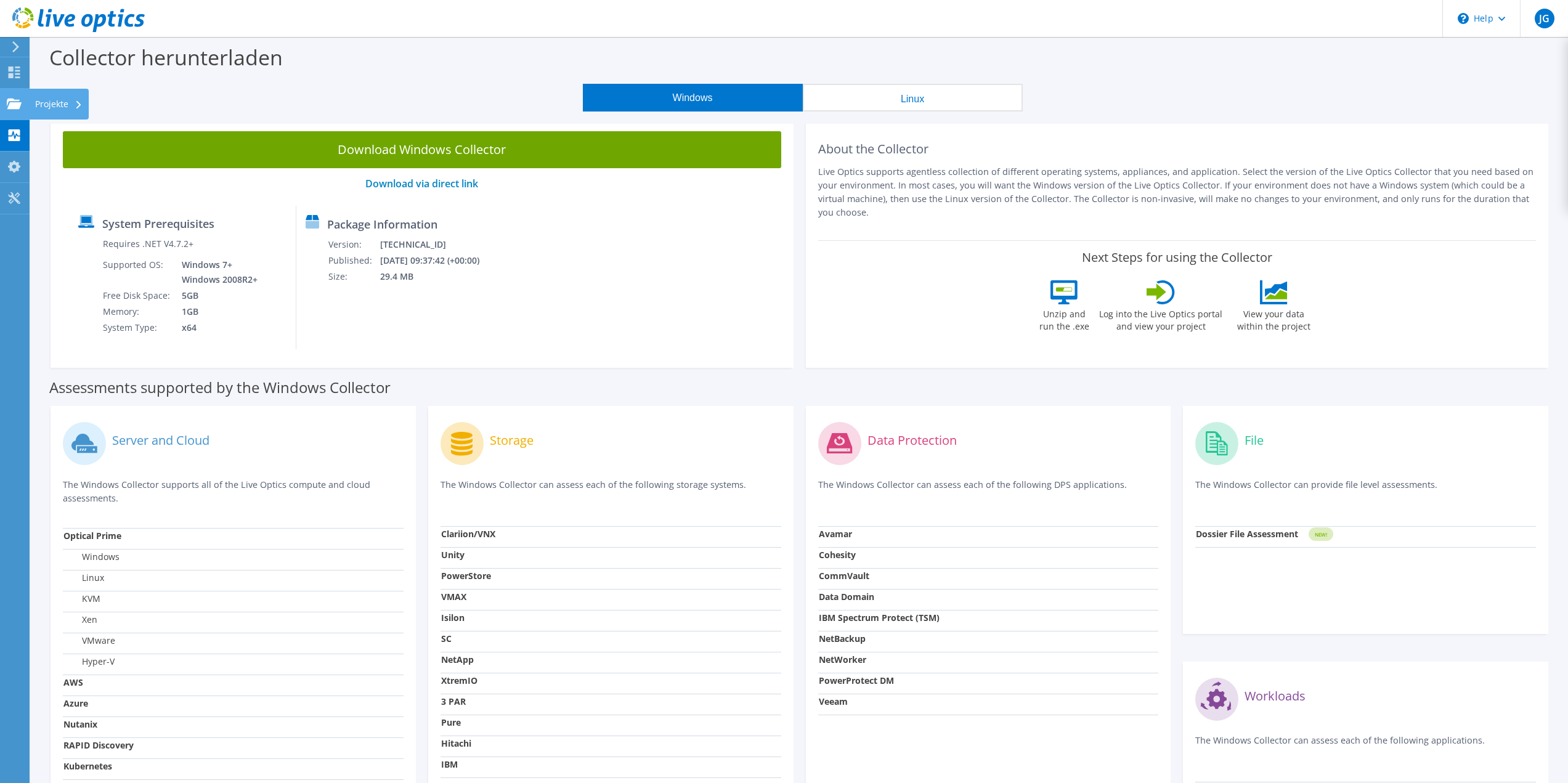
click at [13, 98] on icon at bounding box center [14, 104] width 15 height 12
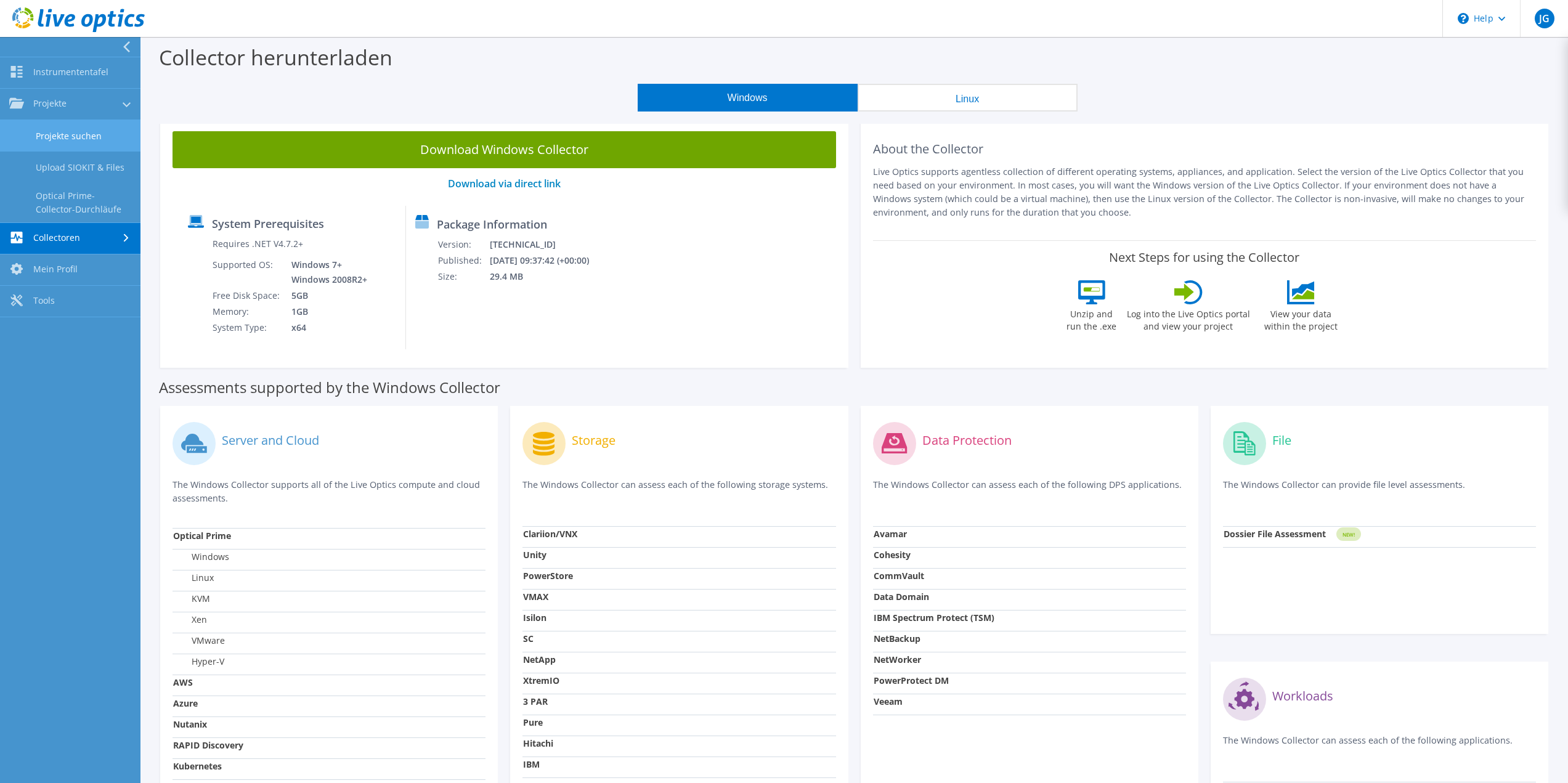
click at [71, 131] on link "Projekte suchen" at bounding box center [70, 135] width 141 height 31
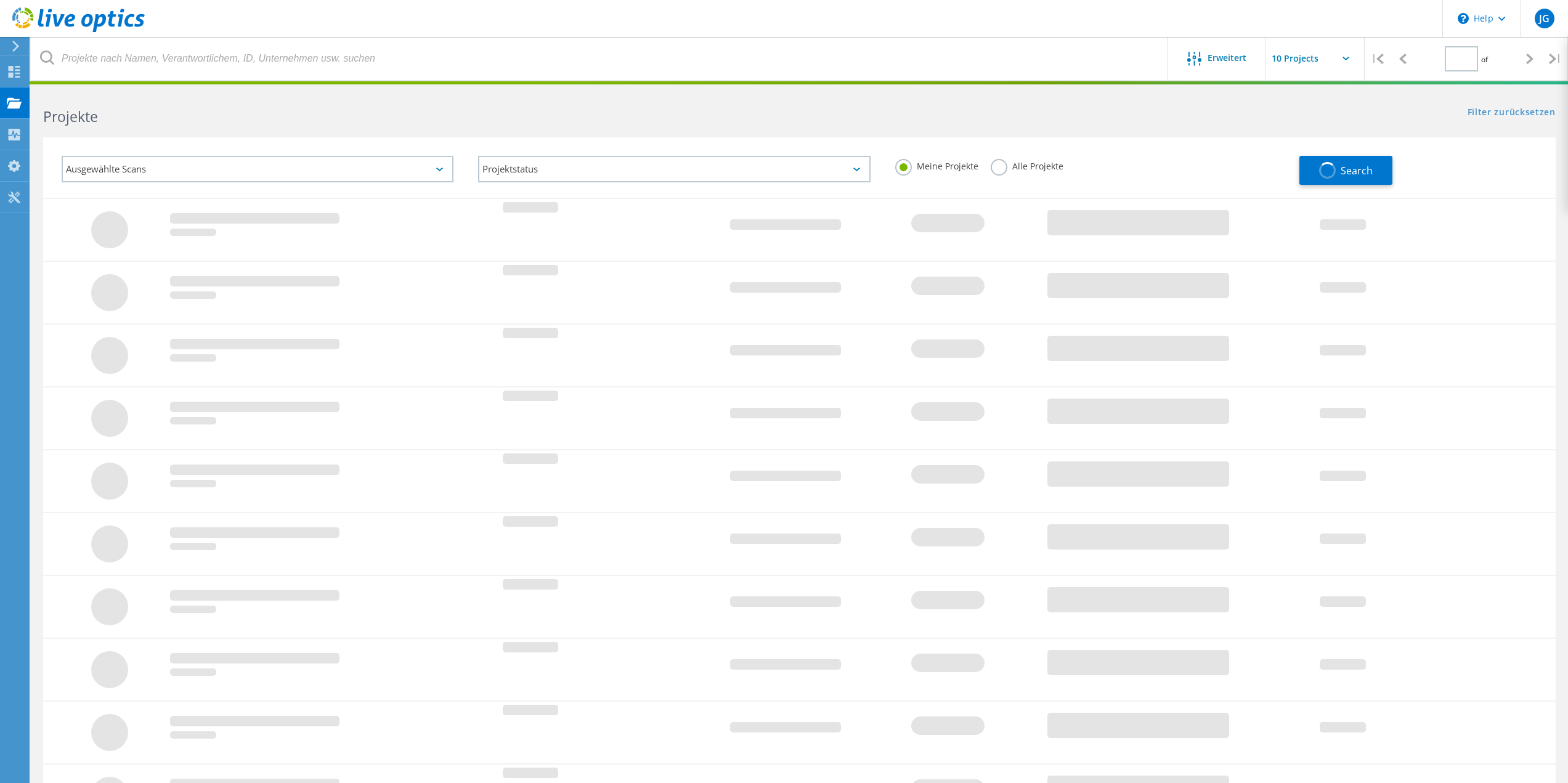
type input "1"
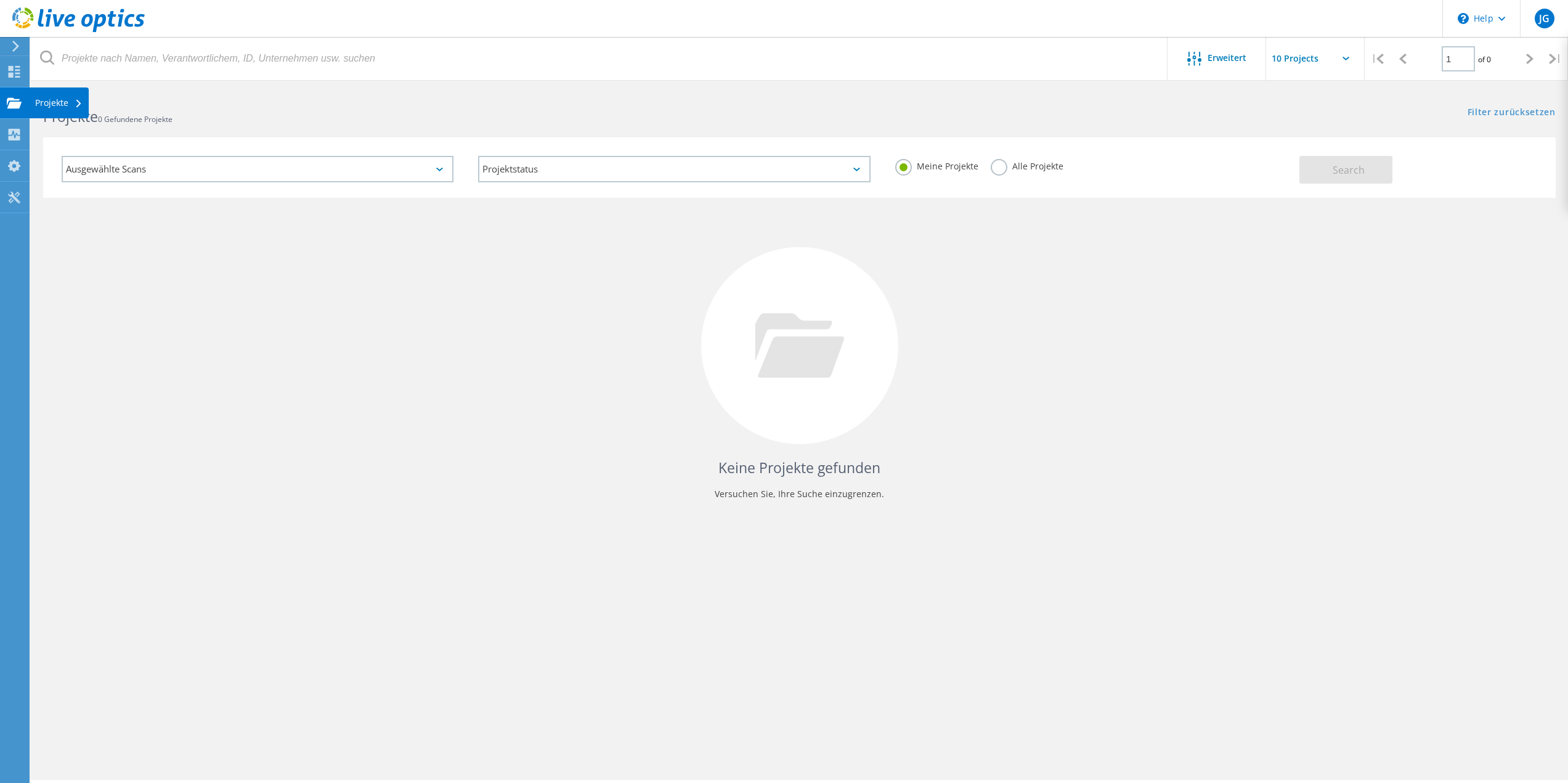
click at [50, 101] on div "Projekte" at bounding box center [58, 103] width 47 height 9
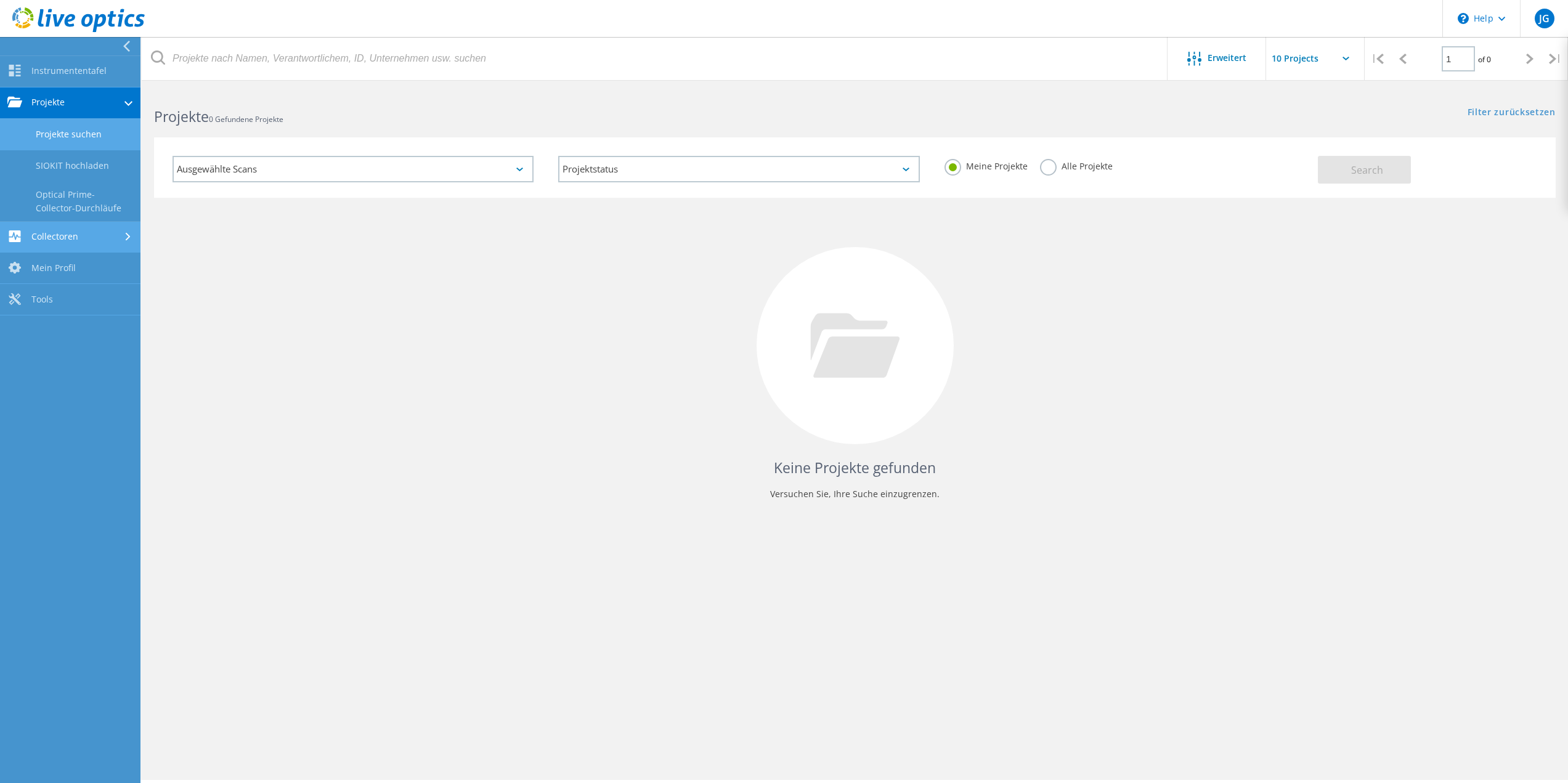
click at [68, 235] on link "Collectoren" at bounding box center [70, 238] width 141 height 31
click at [50, 203] on link "Dossier" at bounding box center [70, 205] width 141 height 31
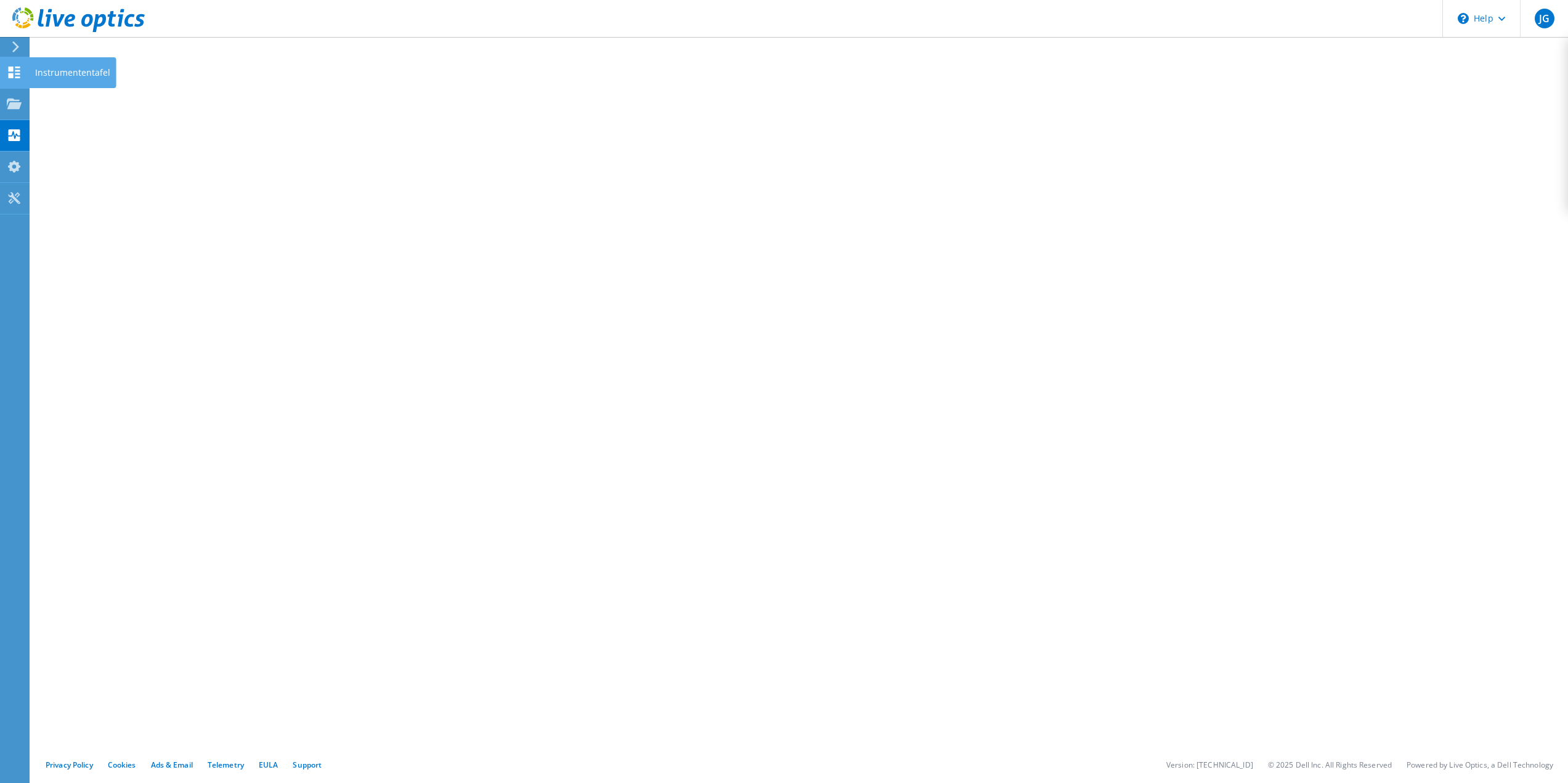
click at [16, 67] on use at bounding box center [15, 73] width 12 height 12
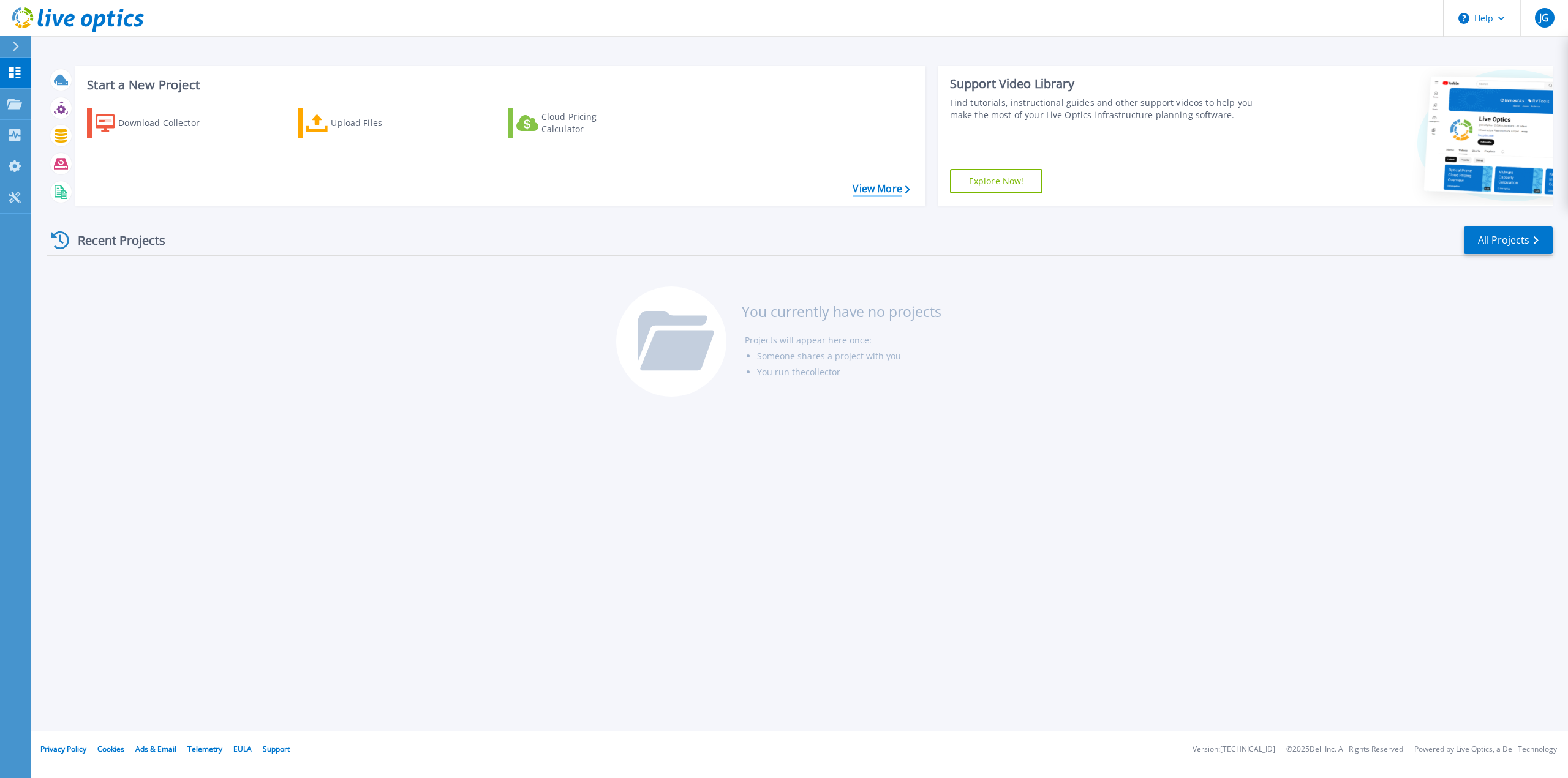
click at [884, 188] on link "View More" at bounding box center [881, 189] width 57 height 12
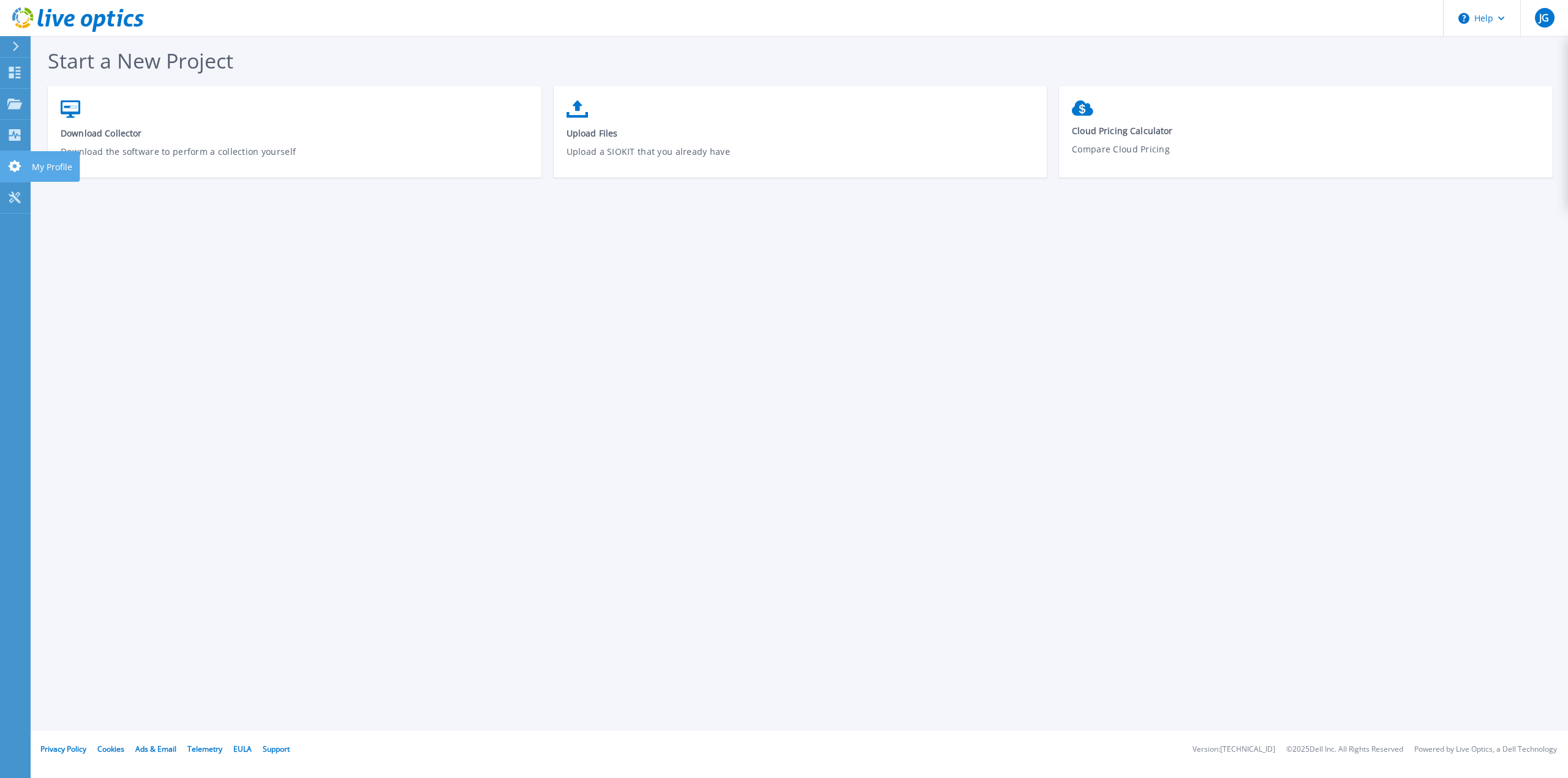
click at [15, 164] on icon at bounding box center [15, 166] width 13 height 12
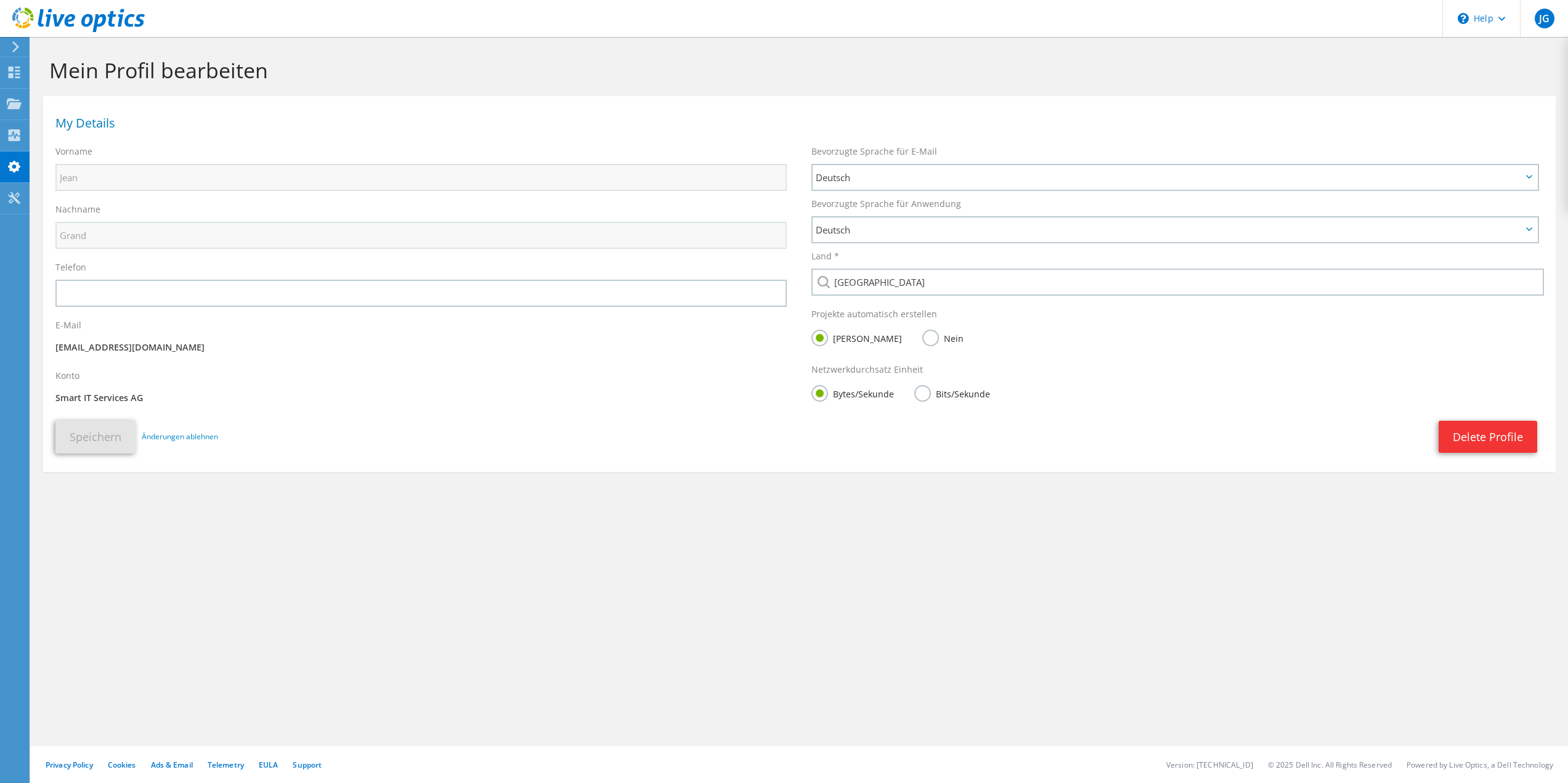
click at [317, 583] on div "Mein Profil bearbeiten My Details Vorname [PERSON_NAME] Nachname Grand Telefon …" at bounding box center [799, 410] width 1537 height 746
click at [372, 584] on div "Mein Profil bearbeiten My Details Vorname [PERSON_NAME] Nachname Grand Telefon …" at bounding box center [799, 410] width 1537 height 746
click at [539, 548] on div "Mein Profil bearbeiten My Details Vorname [PERSON_NAME] Nachname Grand Telefon …" at bounding box center [799, 410] width 1537 height 746
drag, startPoint x: 992, startPoint y: 556, endPoint x: 1003, endPoint y: 575, distance: 22.0
click at [992, 556] on div "Mein Profil bearbeiten My Details Vorname [PERSON_NAME] Nachname Grand Telefon …" at bounding box center [799, 410] width 1537 height 746
